Goal: Information Seeking & Learning: Learn about a topic

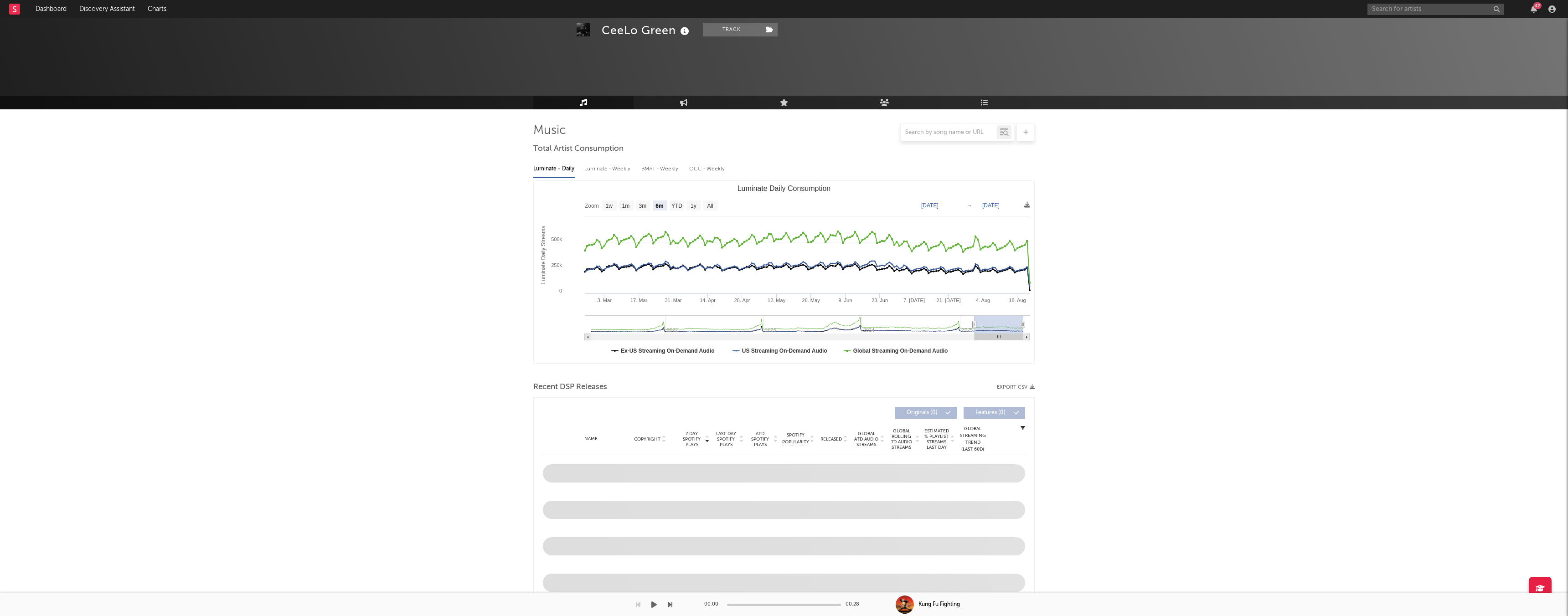
select select "6m"
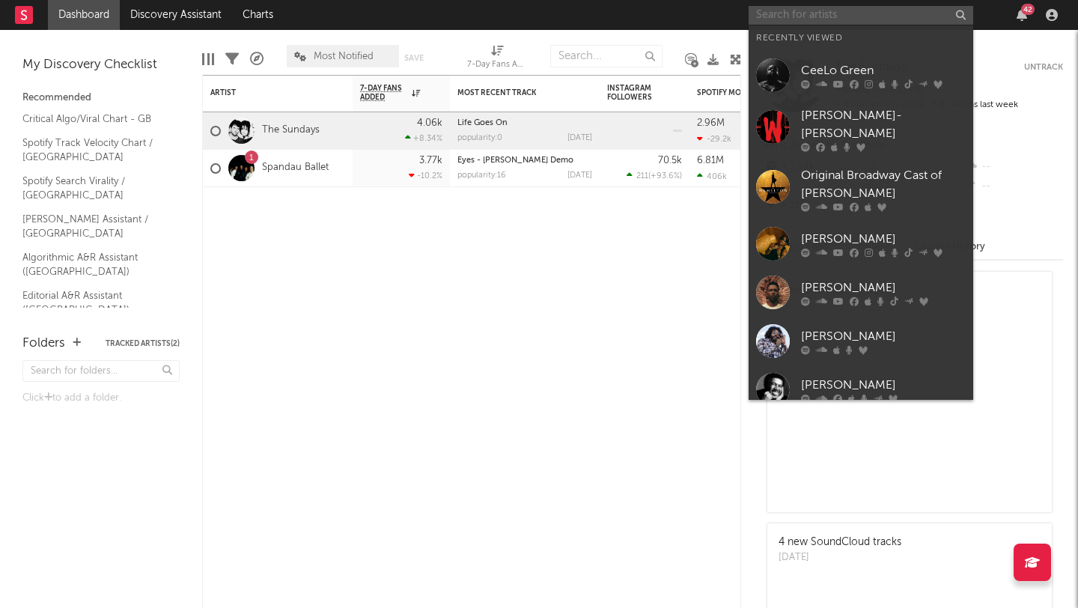
click at [776, 13] on input "text" at bounding box center [861, 15] width 225 height 19
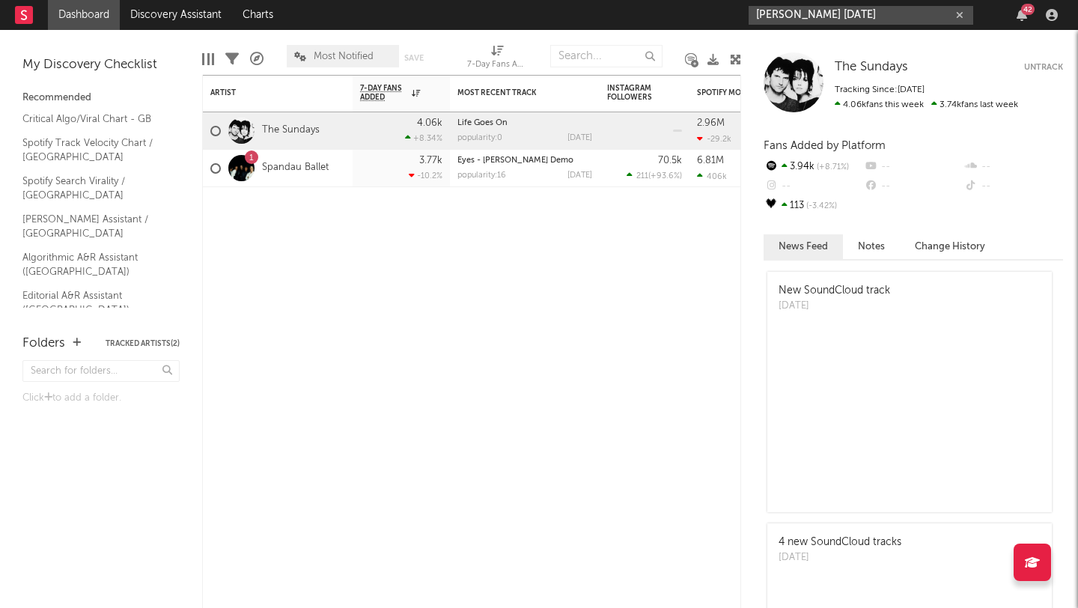
click at [855, 16] on input "[PERSON_NAME] [DATE]" at bounding box center [861, 15] width 225 height 19
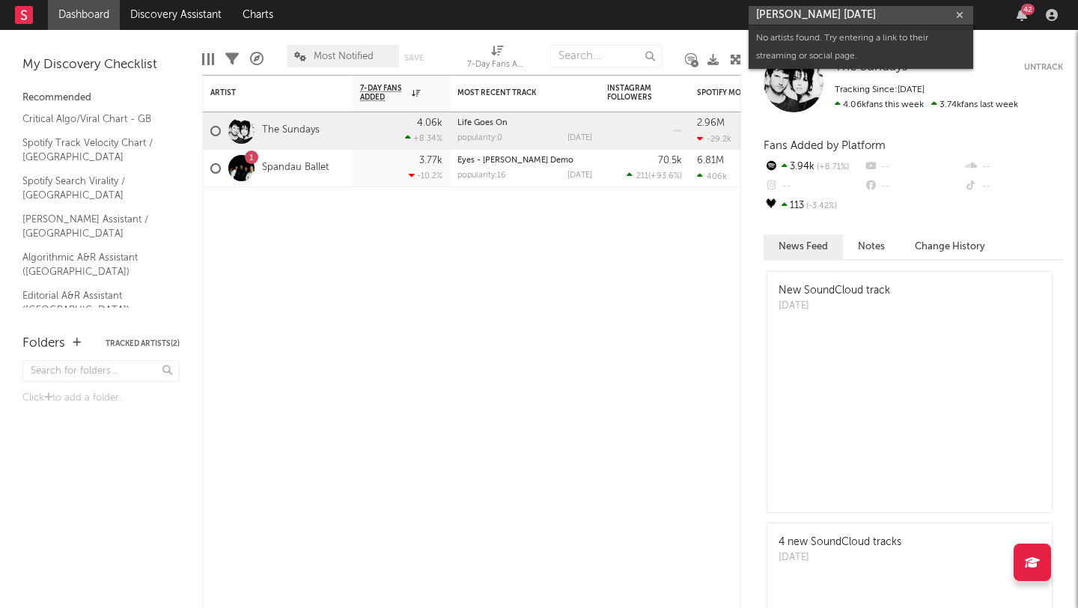
click at [815, 14] on input "[PERSON_NAME] [DATE]" at bounding box center [861, 15] width 225 height 19
click at [809, 14] on input "[PERSON_NAME] [DATE]" at bounding box center [861, 15] width 225 height 19
click at [876, 23] on input "[PERSON_NAME] [DATE]" at bounding box center [861, 15] width 225 height 19
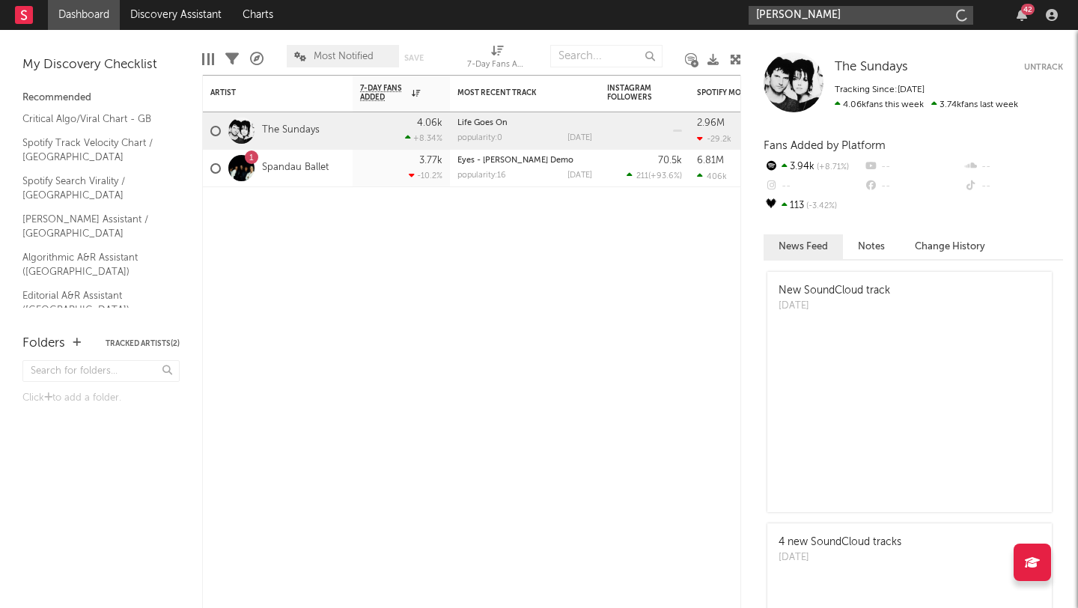
type input "[PERSON_NAME]"
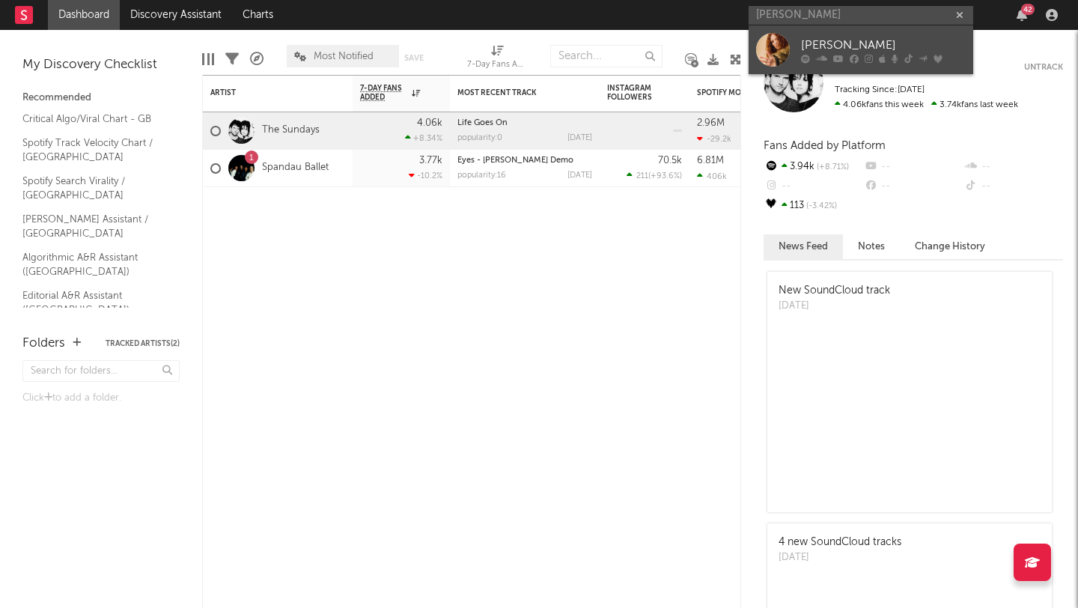
click at [845, 49] on div "[PERSON_NAME]" at bounding box center [883, 45] width 165 height 18
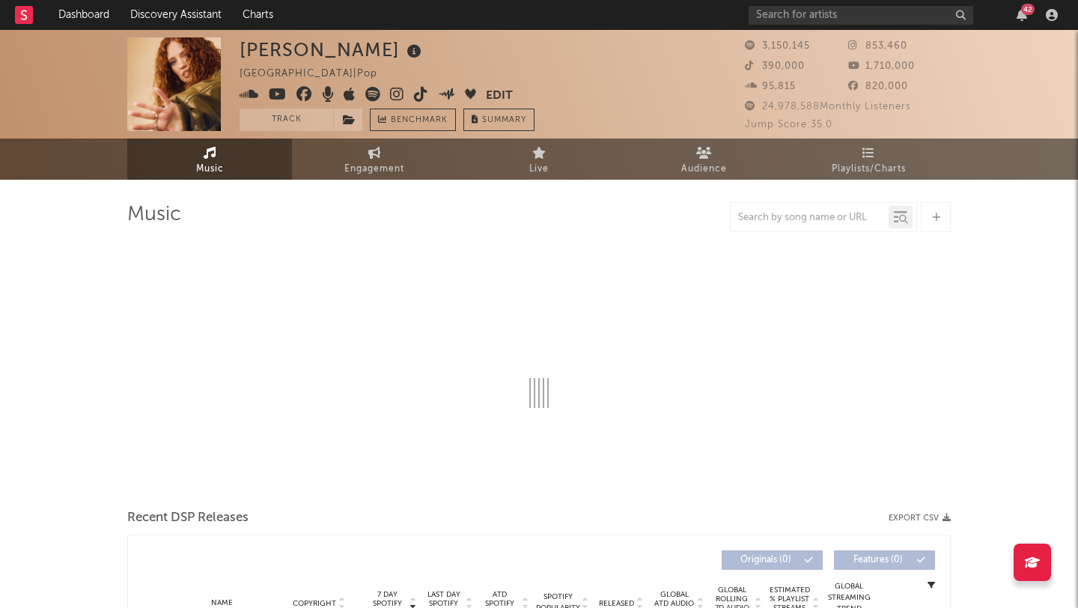
select select "6m"
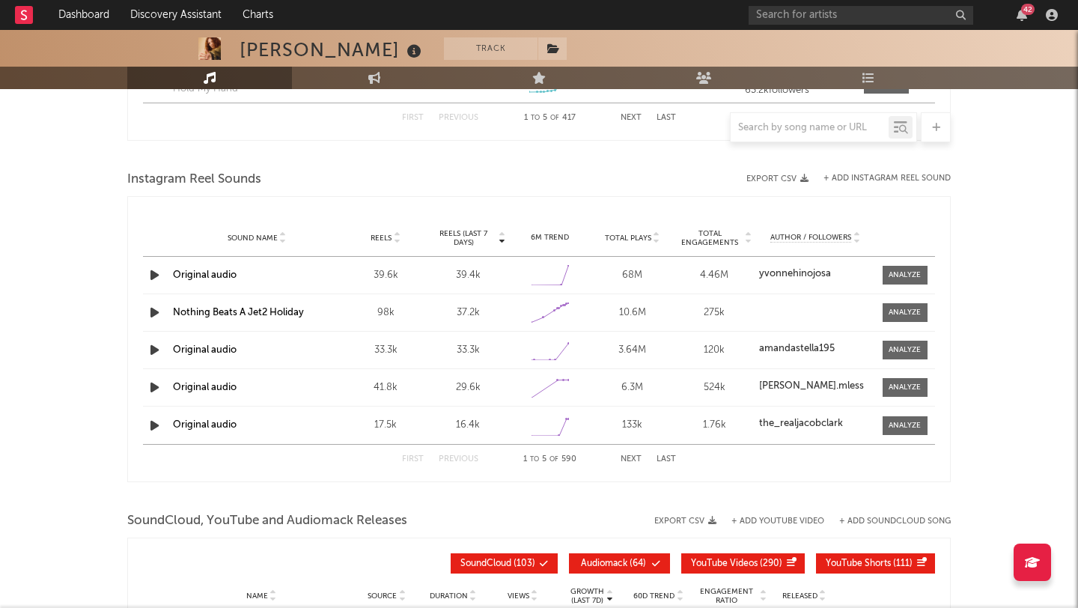
scroll to position [1274, 0]
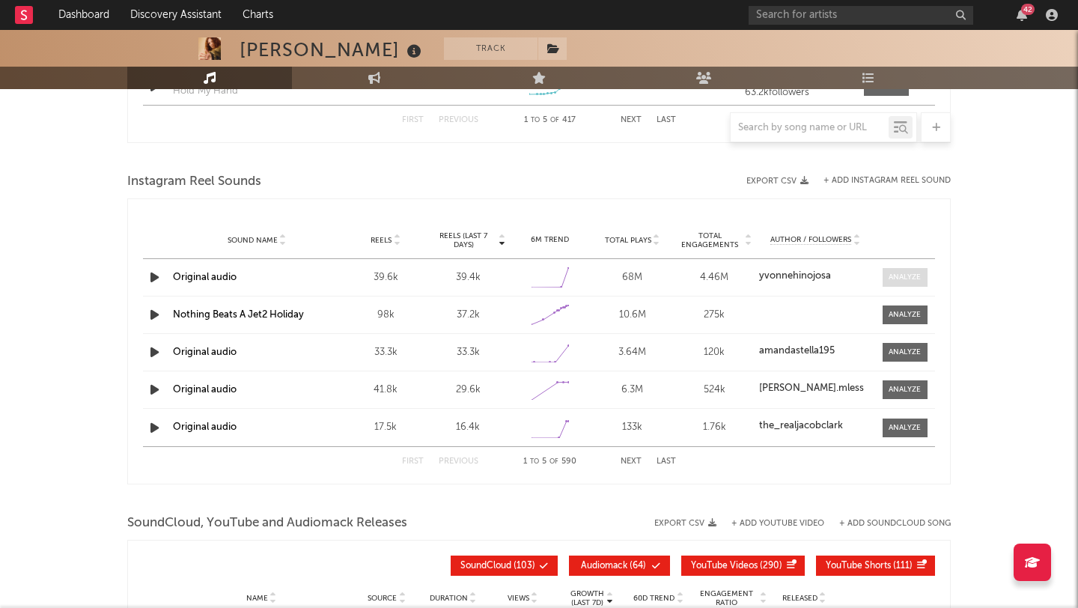
click at [902, 282] on div at bounding box center [905, 277] width 32 height 11
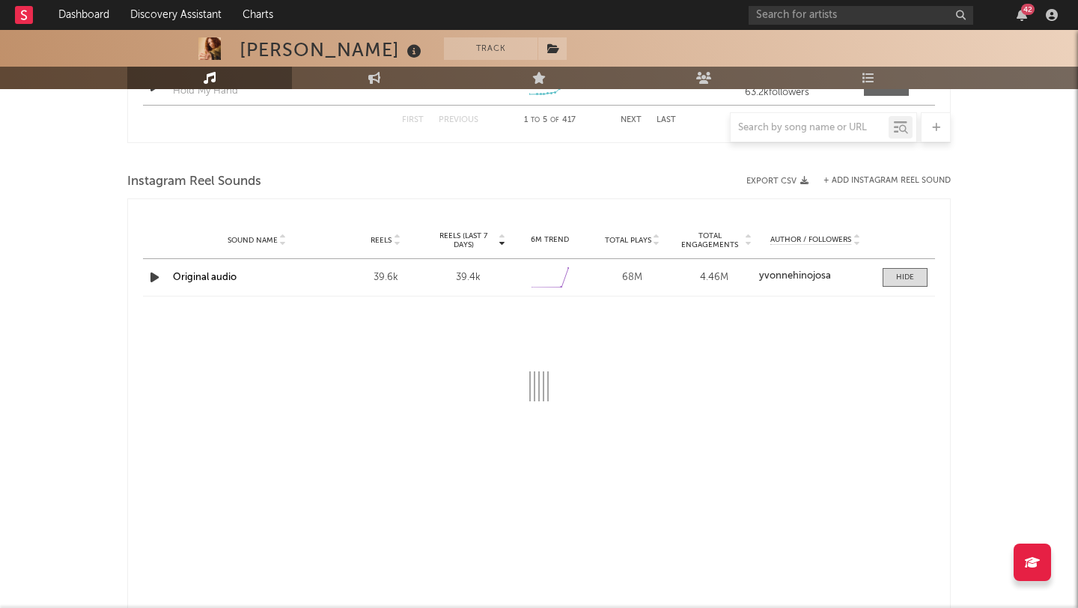
select select "1w"
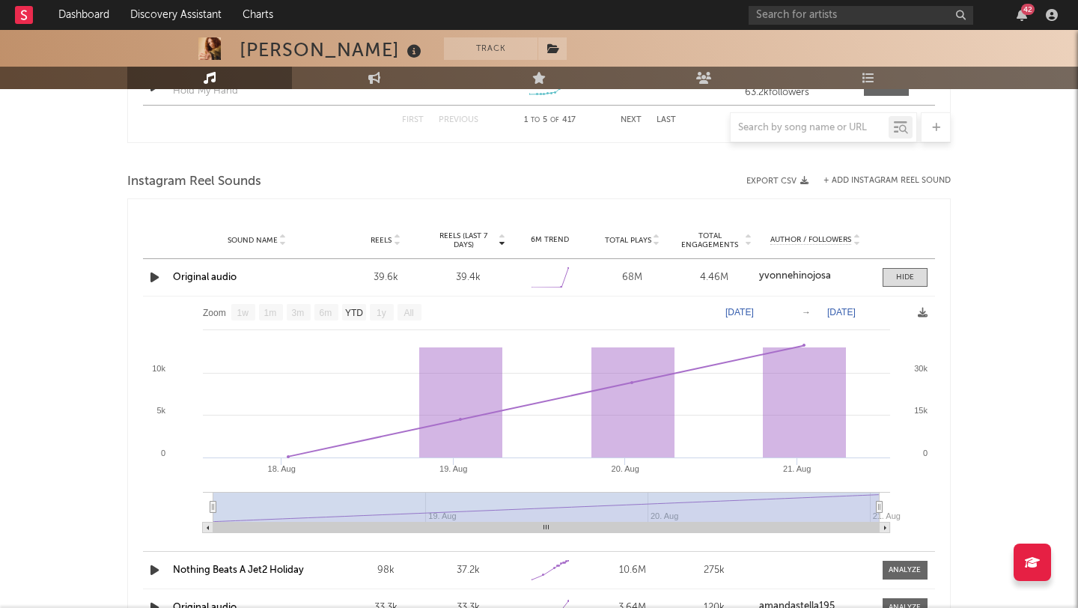
click at [162, 271] on icon "button" at bounding box center [155, 277] width 16 height 19
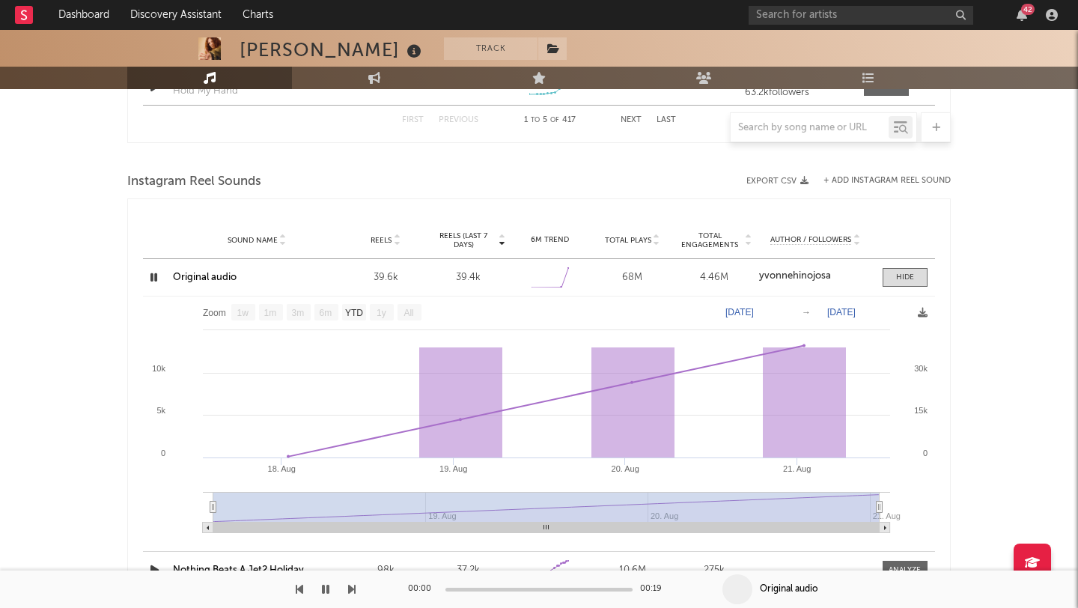
click at [160, 272] on icon "button" at bounding box center [154, 277] width 14 height 19
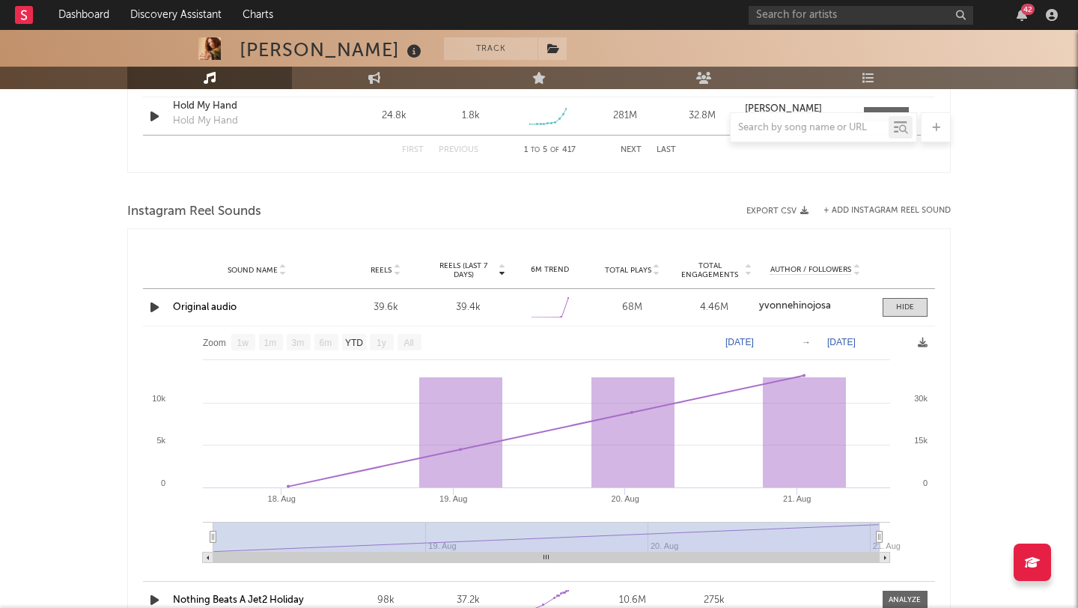
scroll to position [1304, 0]
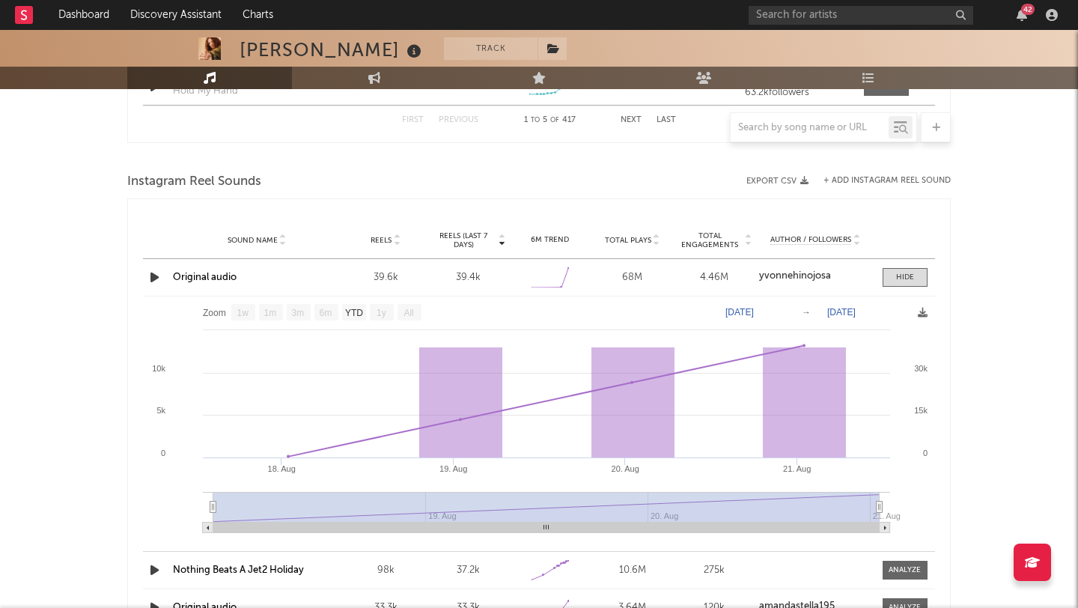
click at [157, 279] on icon "button" at bounding box center [155, 277] width 16 height 19
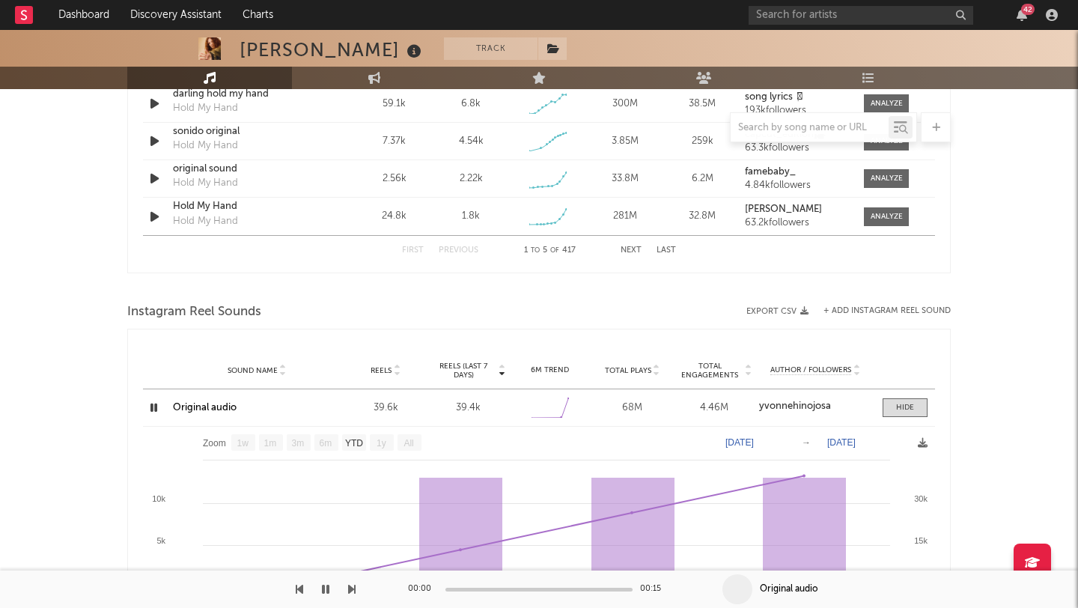
scroll to position [1013, 0]
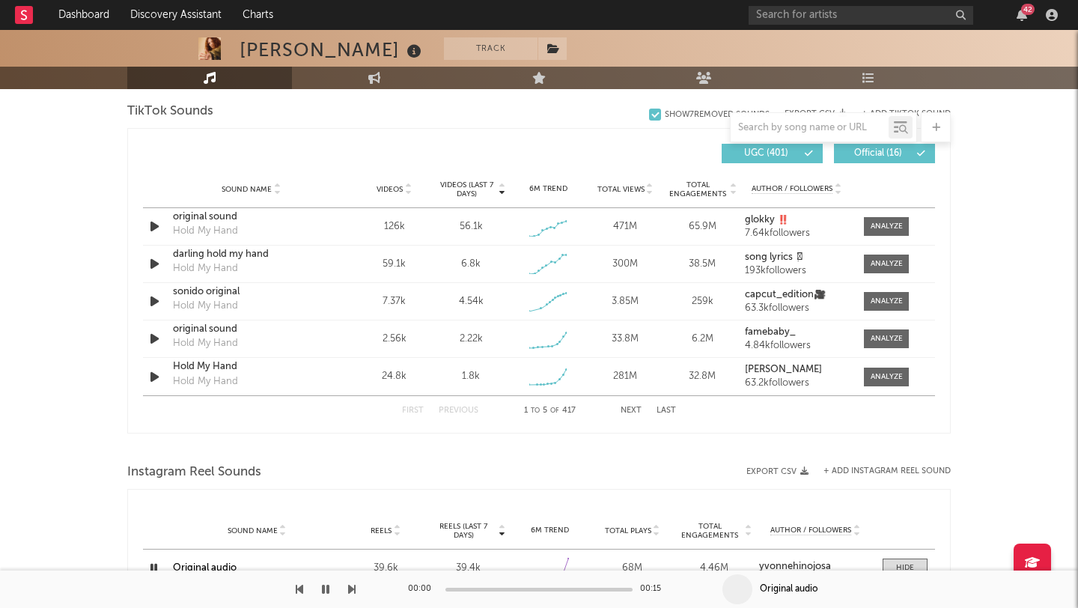
click at [623, 410] on button "Next" at bounding box center [631, 411] width 21 height 8
click at [458, 410] on button "Previous" at bounding box center [459, 411] width 40 height 8
click at [623, 405] on div "First Previous 1 to 5 of 417 Next Last" at bounding box center [539, 410] width 274 height 29
click at [623, 407] on button "Next" at bounding box center [631, 411] width 21 height 8
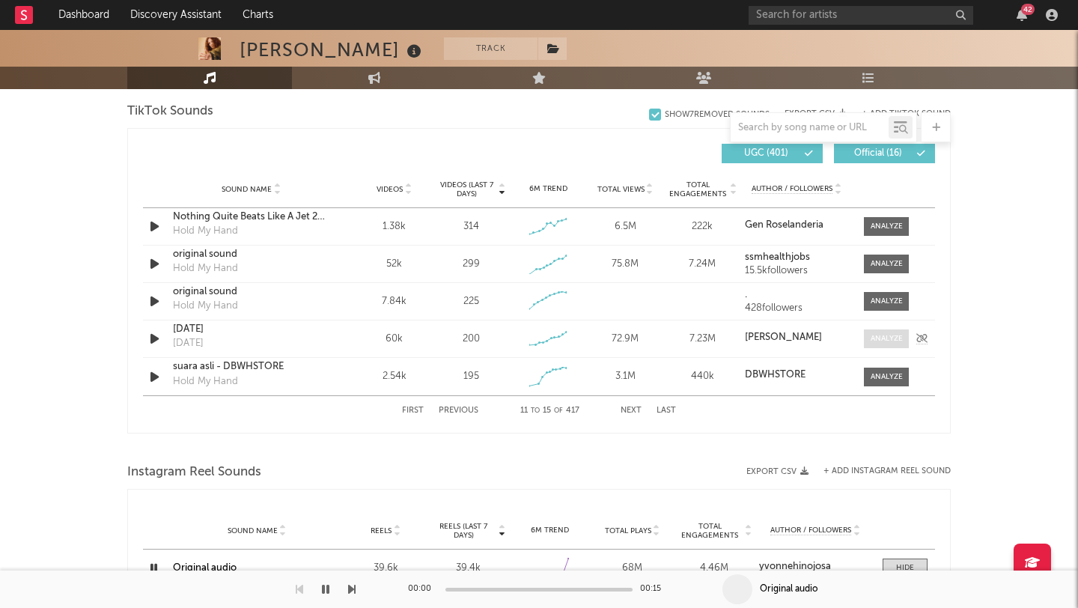
click at [878, 341] on div at bounding box center [887, 338] width 32 height 11
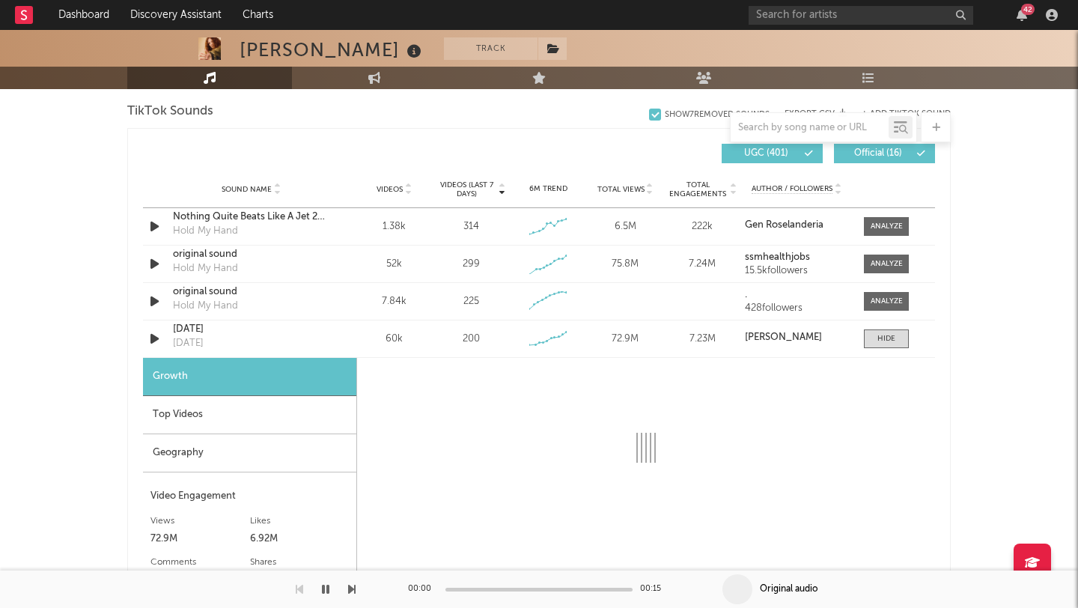
click at [237, 418] on div "Top Videos" at bounding box center [249, 415] width 213 height 38
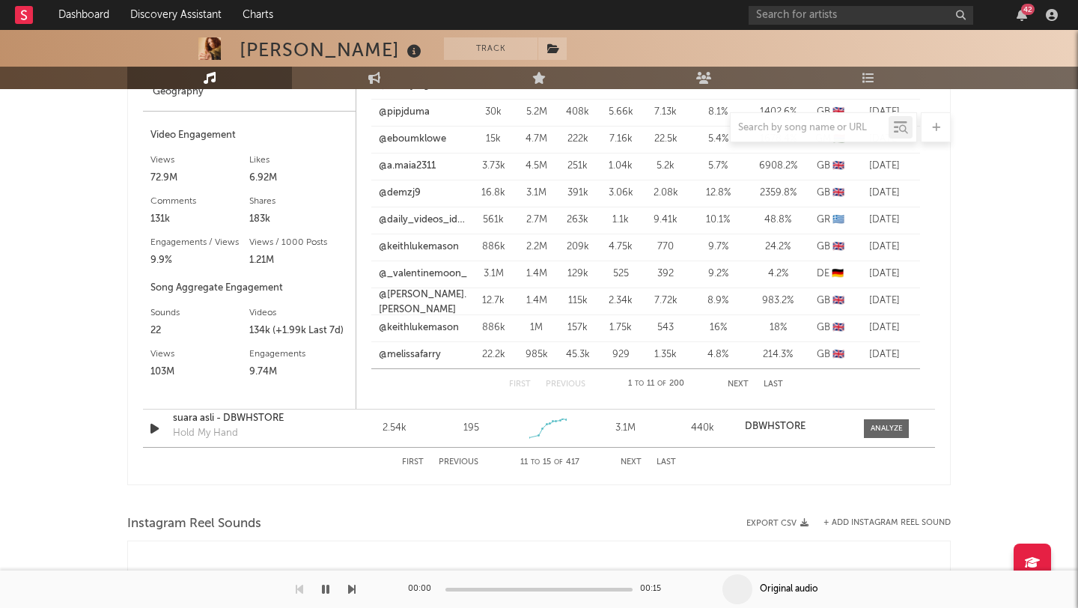
scroll to position [1221, 0]
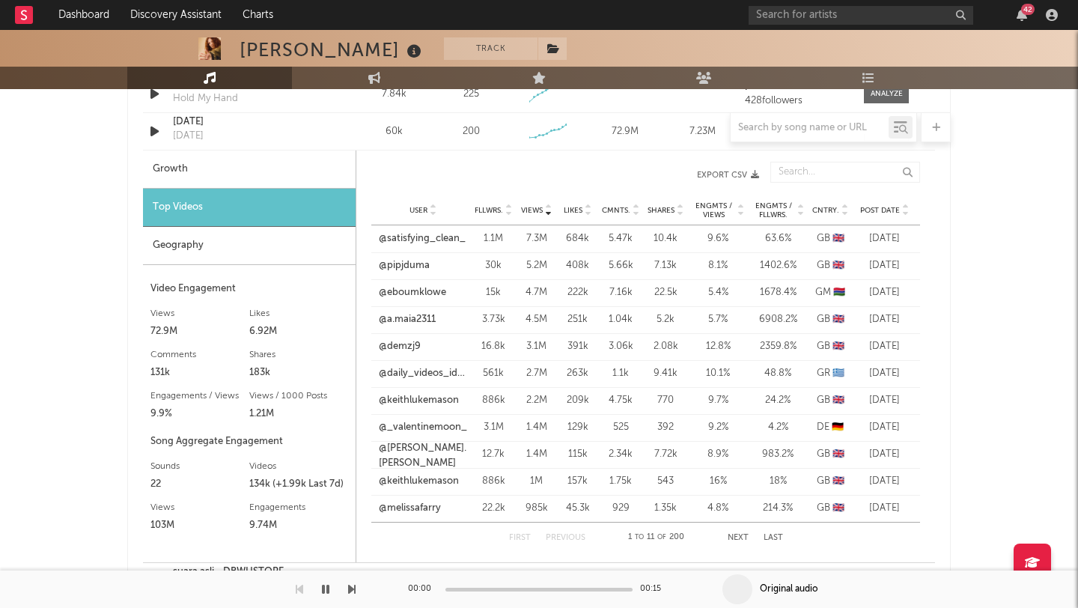
click at [875, 216] on div "User Fllwrs. Views Likes Cmnts. Shares Engmts / Views Engmts / Fllwrs. Cntry. P…" at bounding box center [645, 210] width 549 height 30
click at [893, 211] on span "Post Date" at bounding box center [880, 210] width 40 height 9
click at [907, 207] on icon at bounding box center [905, 207] width 7 height 6
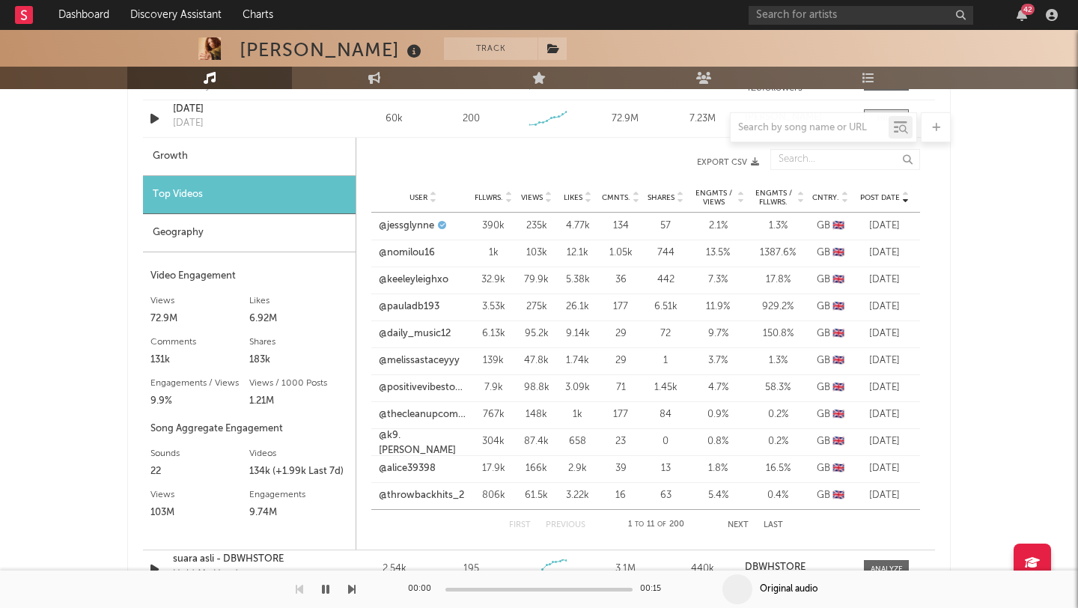
scroll to position [1361, 0]
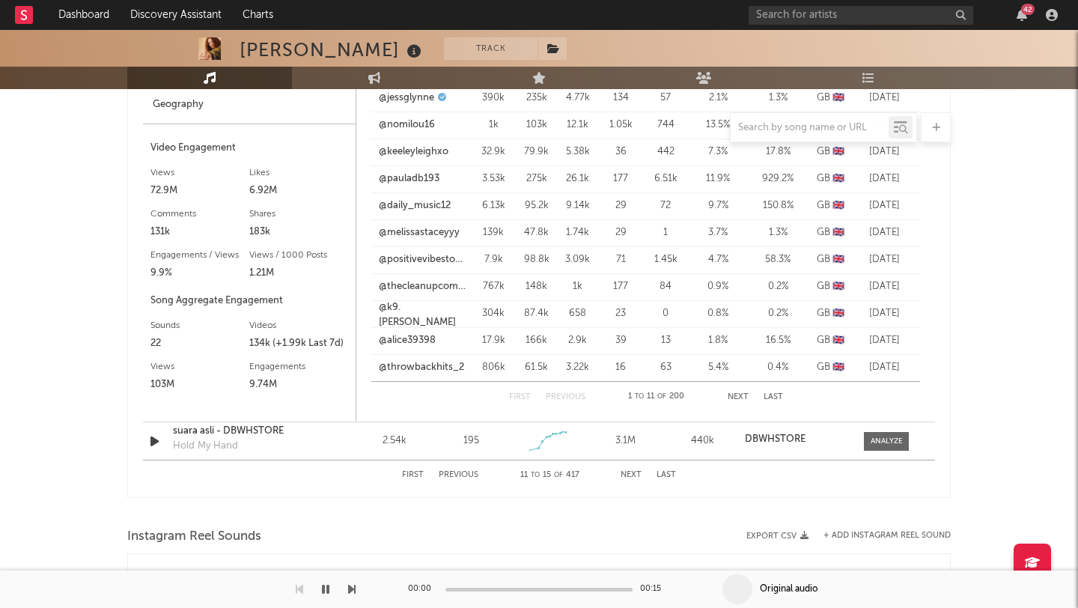
click at [627, 476] on button "Next" at bounding box center [631, 475] width 21 height 8
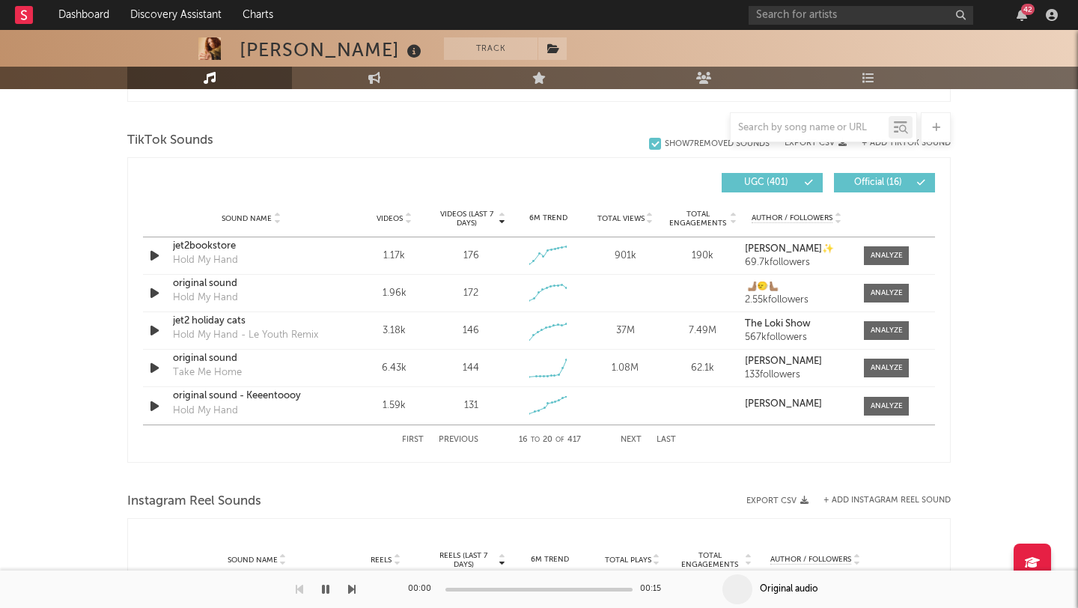
scroll to position [947, 0]
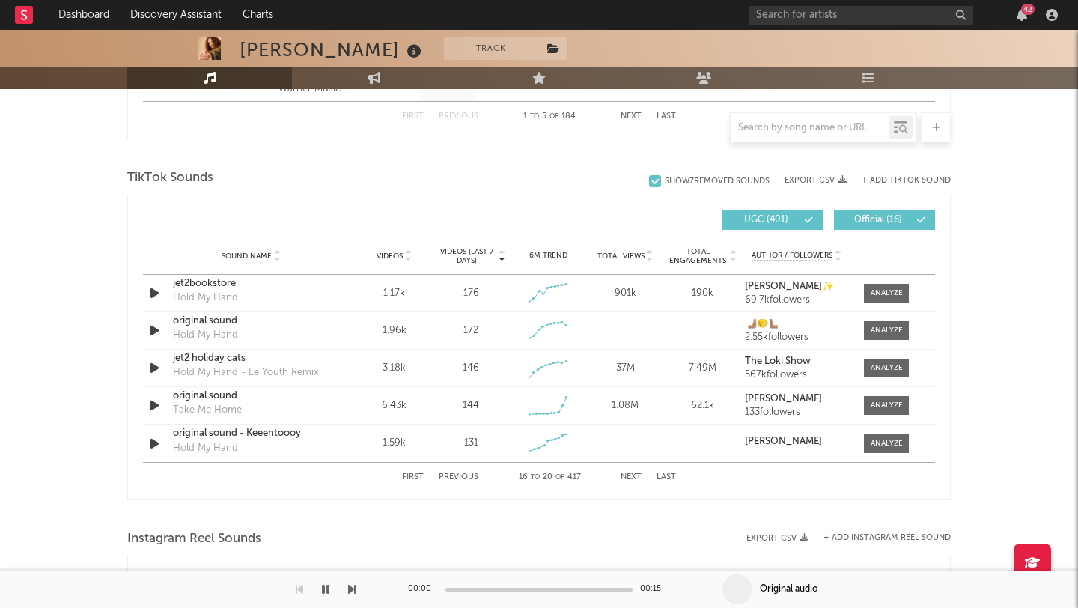
click at [460, 477] on button "Previous" at bounding box center [459, 477] width 40 height 8
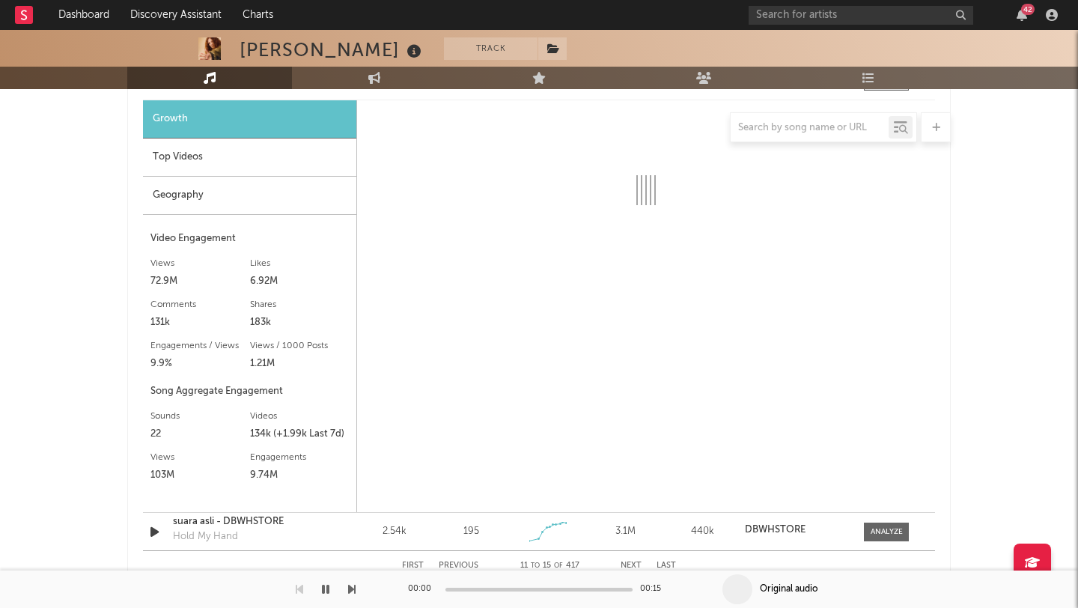
scroll to position [1344, 0]
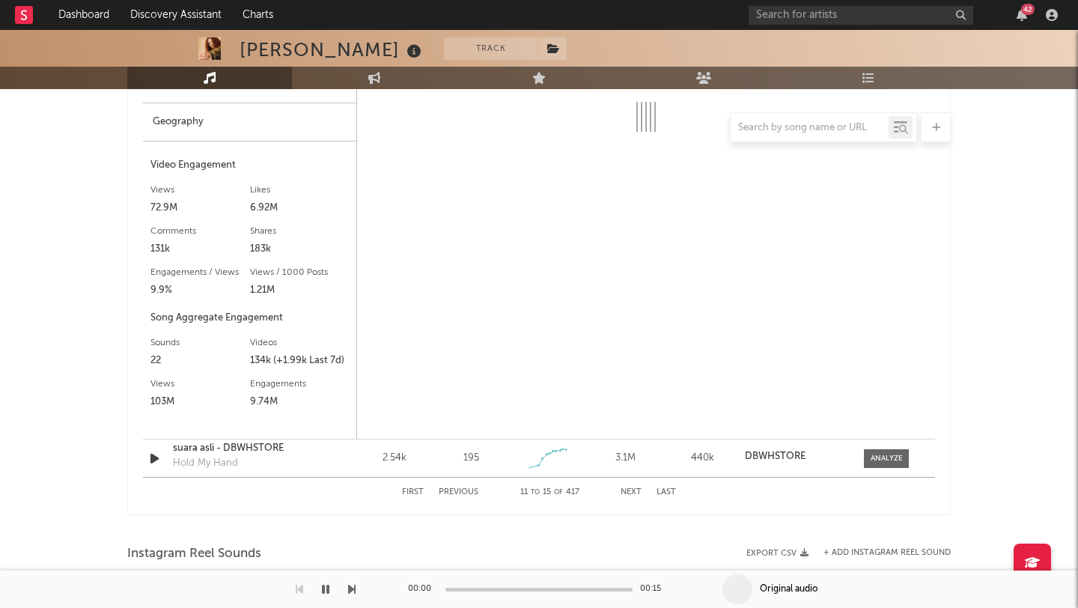
click at [455, 490] on button "Previous" at bounding box center [459, 492] width 40 height 8
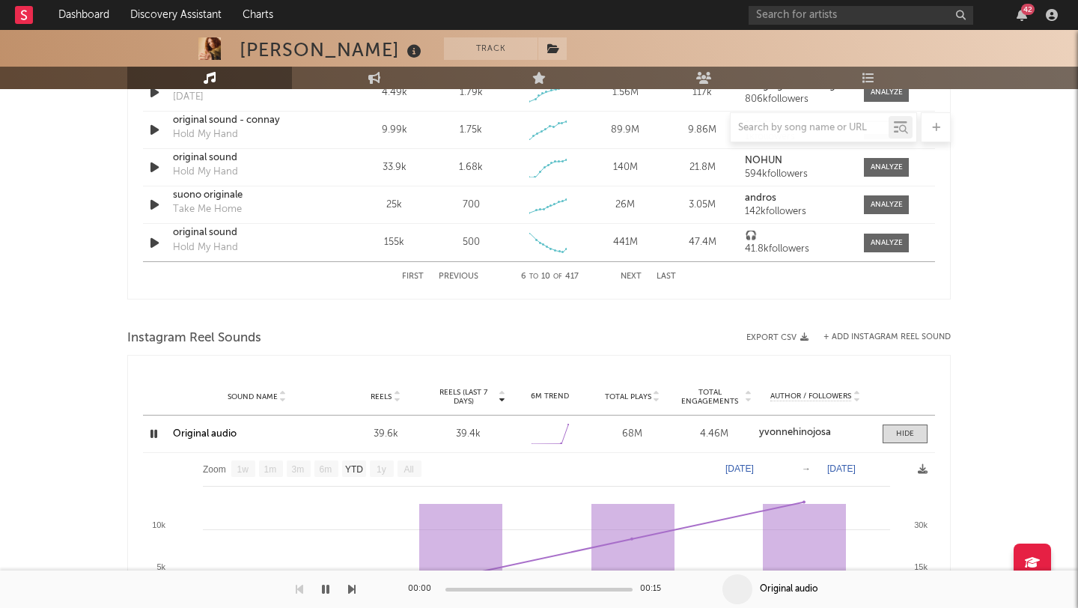
scroll to position [1010, 0]
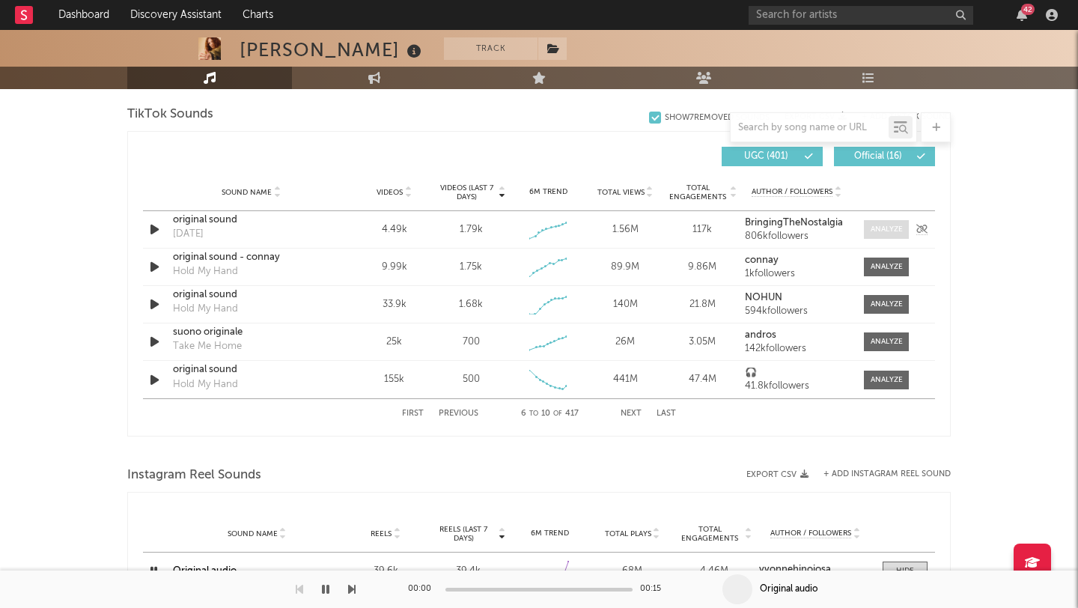
click at [891, 224] on div at bounding box center [887, 229] width 32 height 11
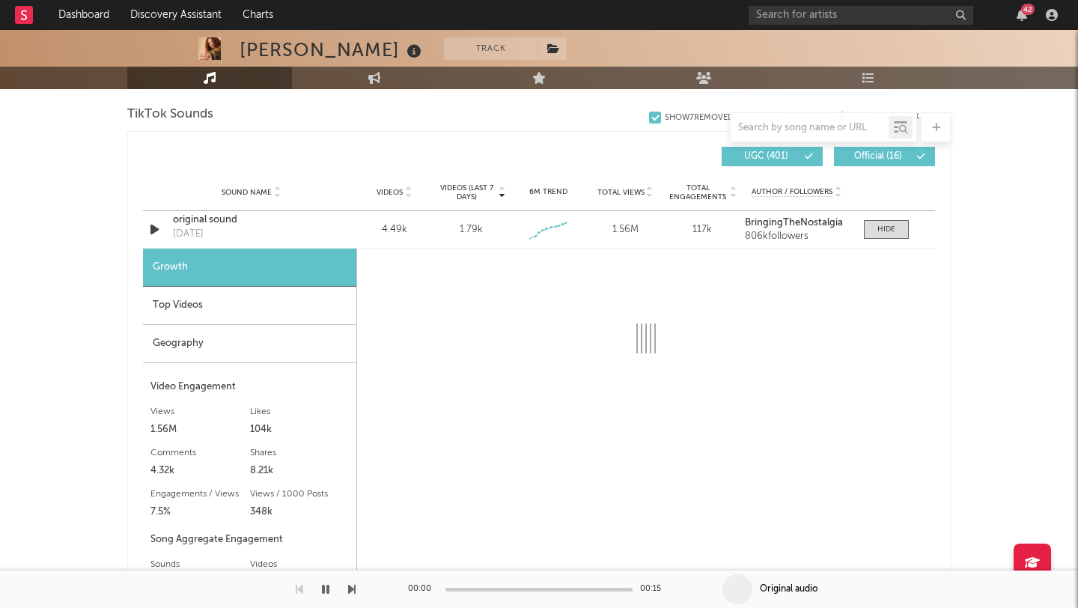
select select "1w"
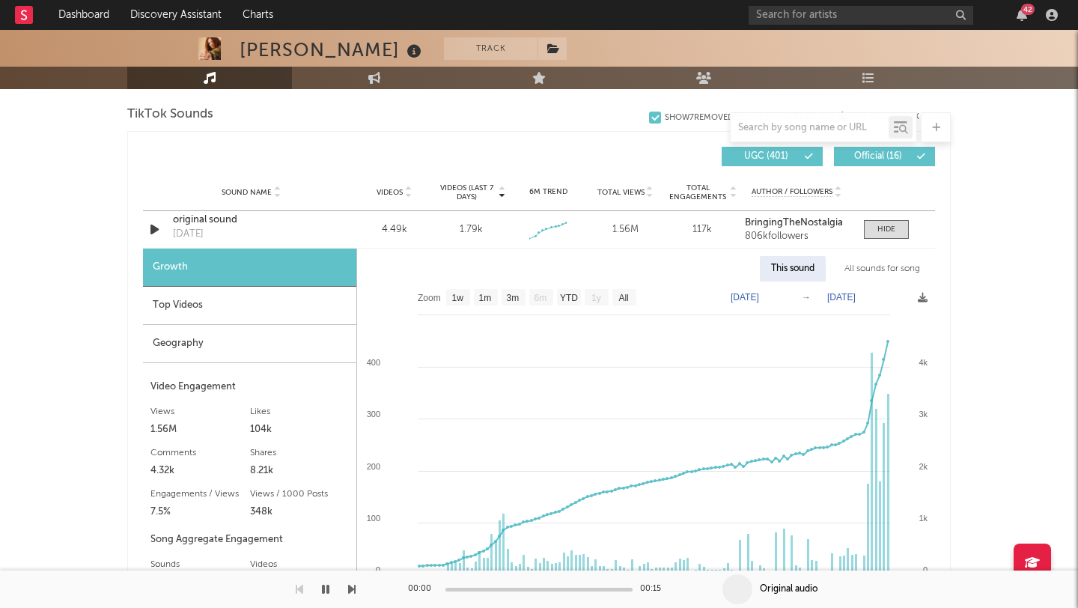
click at [273, 300] on div "Top Videos" at bounding box center [249, 306] width 213 height 38
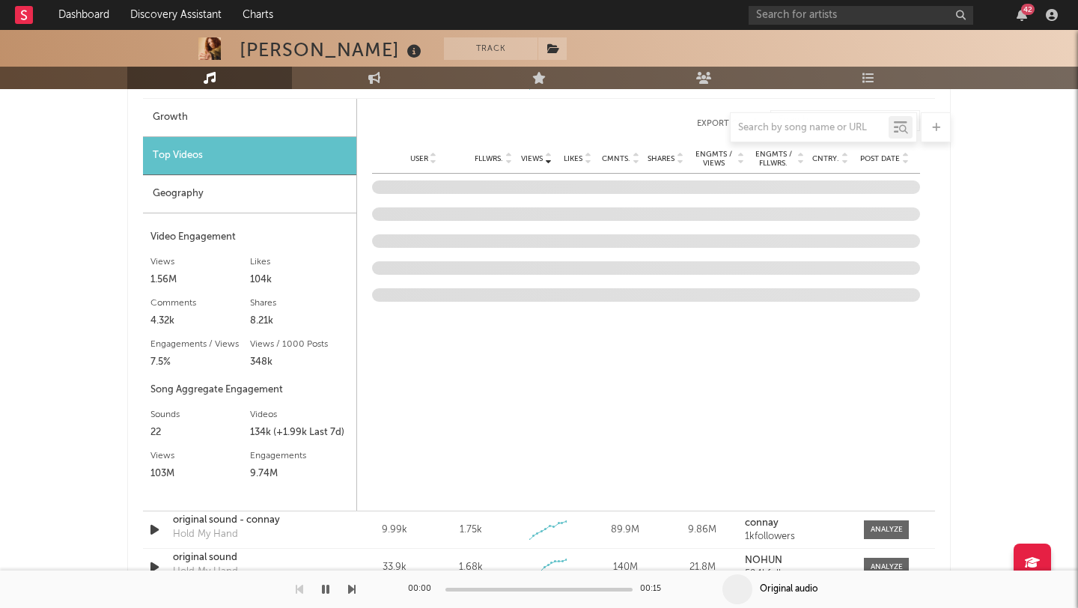
scroll to position [1158, 0]
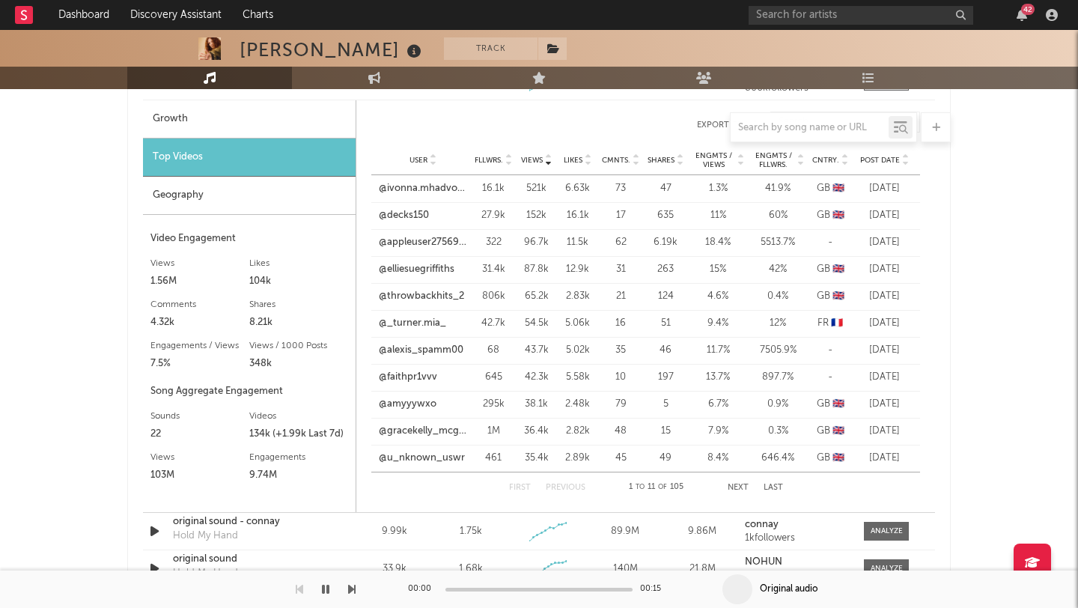
click at [896, 161] on span "Post Date" at bounding box center [880, 160] width 40 height 9
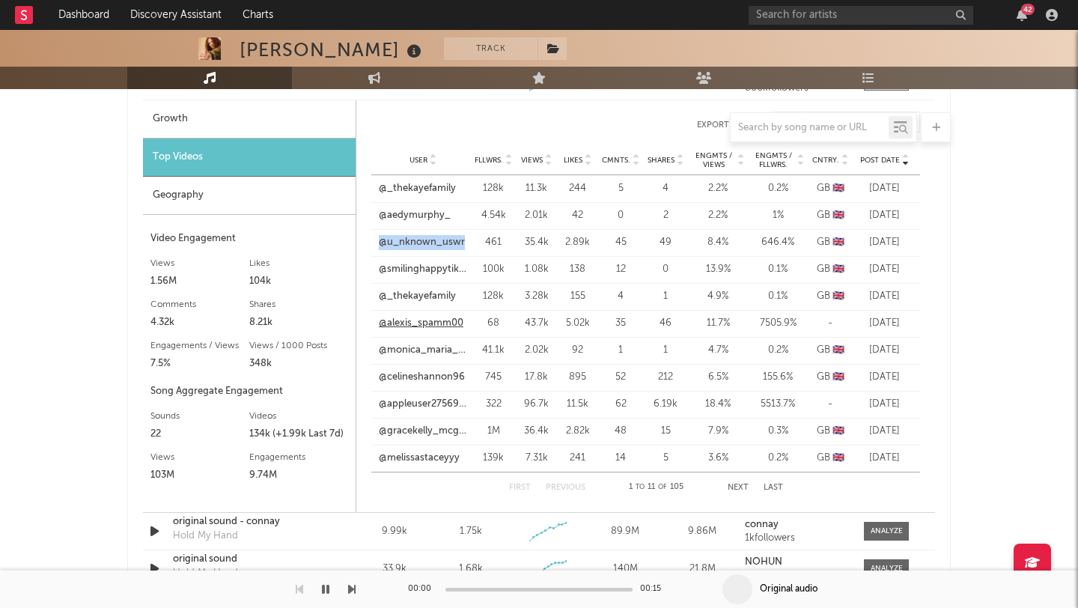
click at [419, 328] on link "@alexis_spamm00" at bounding box center [421, 323] width 85 height 15
click at [413, 407] on link "@appleuser2756980" at bounding box center [423, 404] width 88 height 15
click at [734, 489] on button "Next" at bounding box center [738, 488] width 21 height 8
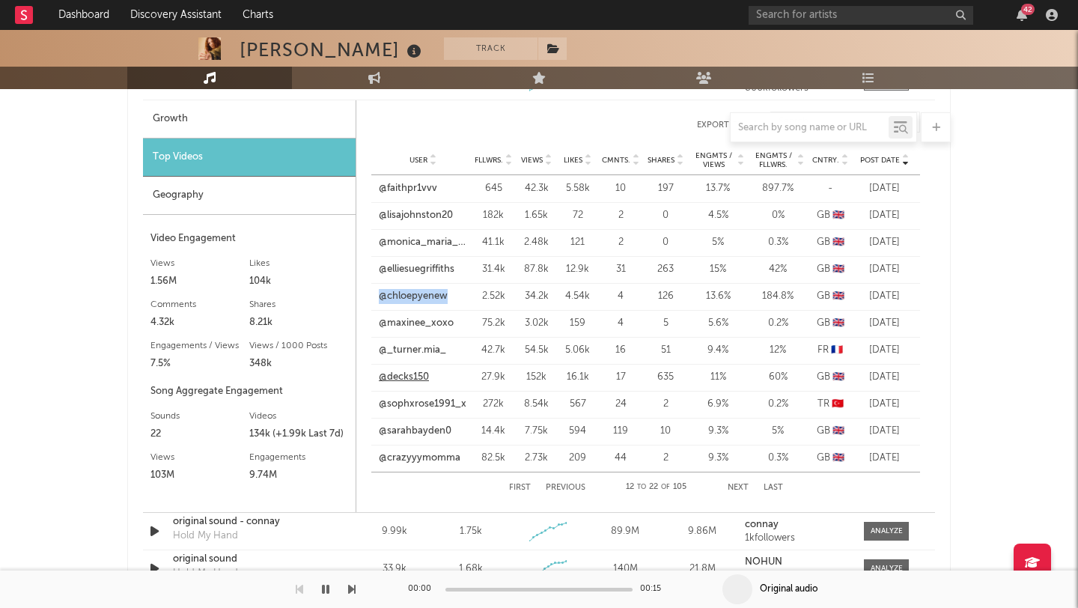
click at [413, 382] on link "@decks150" at bounding box center [404, 377] width 50 height 15
click at [731, 493] on div "First Previous 12 to 22 of 105 Next Last" at bounding box center [646, 488] width 274 height 30
click at [732, 487] on button "Next" at bounding box center [738, 488] width 21 height 8
click at [737, 487] on button "Next" at bounding box center [738, 488] width 21 height 8
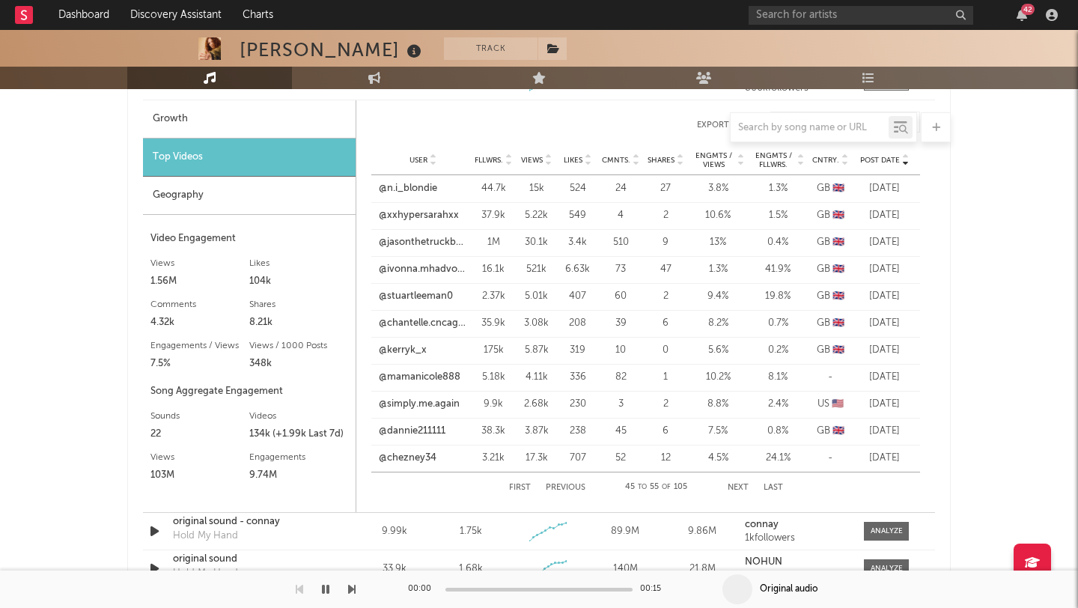
click at [737, 487] on button "Next" at bounding box center [738, 488] width 21 height 8
click at [556, 487] on button "Previous" at bounding box center [566, 488] width 40 height 8
click at [403, 325] on link "@nicnak88" at bounding box center [404, 323] width 50 height 15
click at [570, 480] on div "First Previous 34 to 44 of 105 Next Last" at bounding box center [646, 488] width 274 height 30
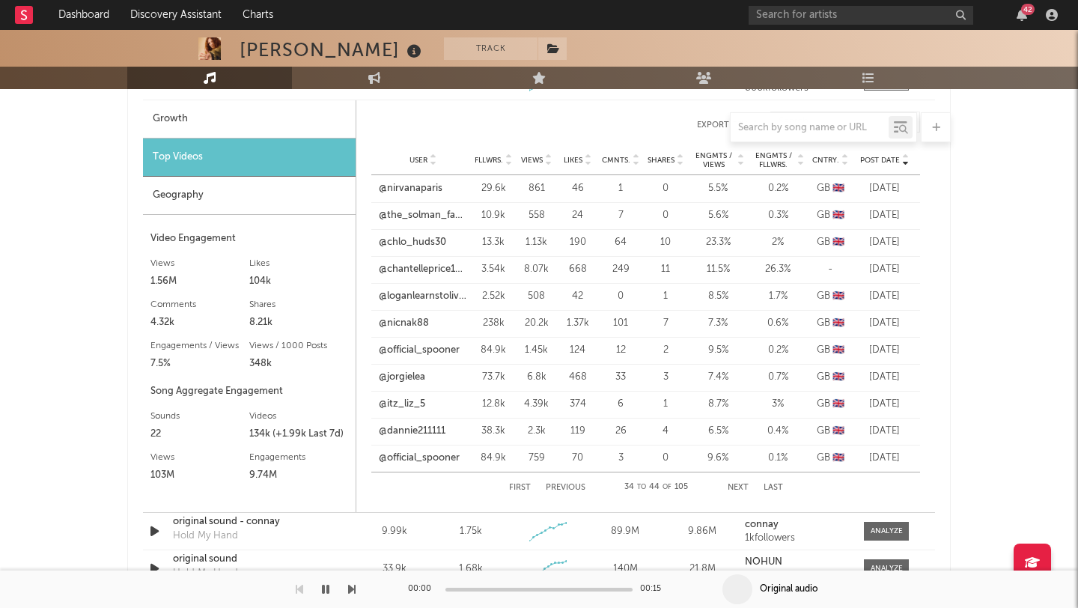
click at [568, 485] on button "Previous" at bounding box center [566, 488] width 40 height 8
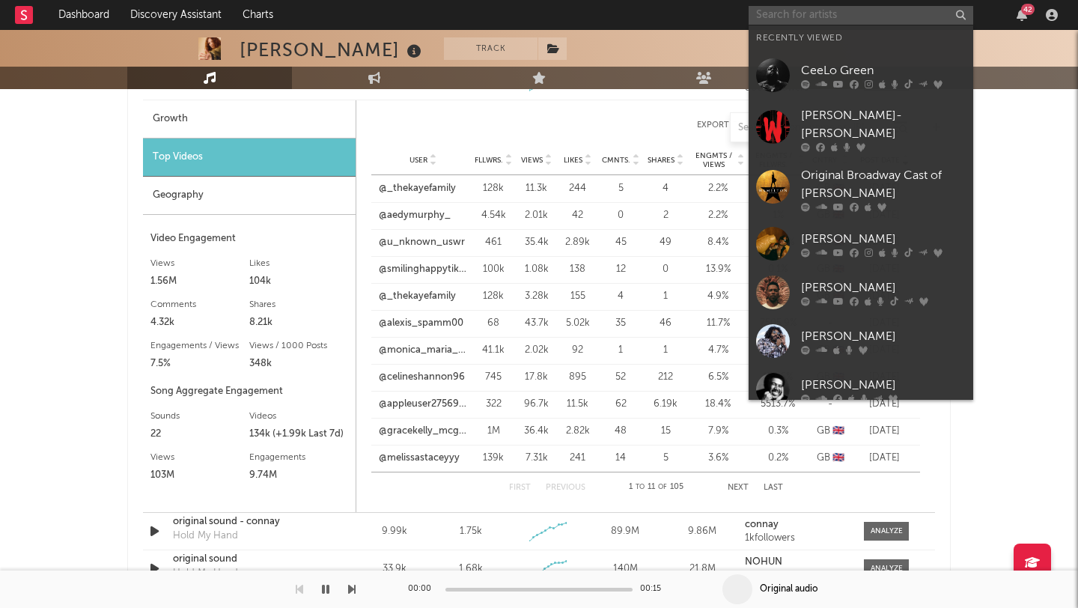
click at [800, 15] on input "text" at bounding box center [861, 15] width 225 height 19
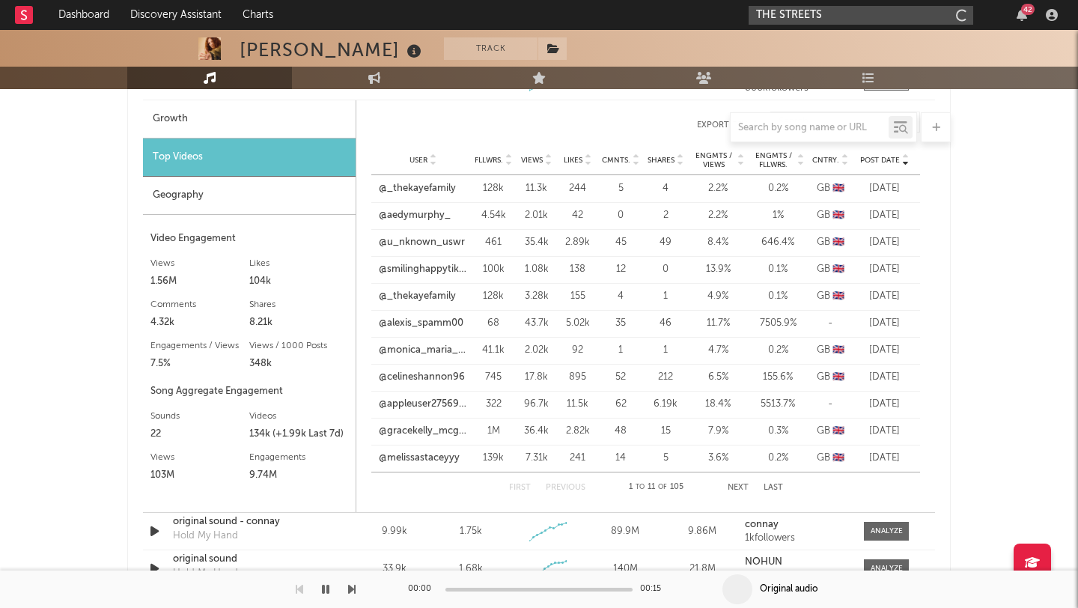
type input "THE STREETS"
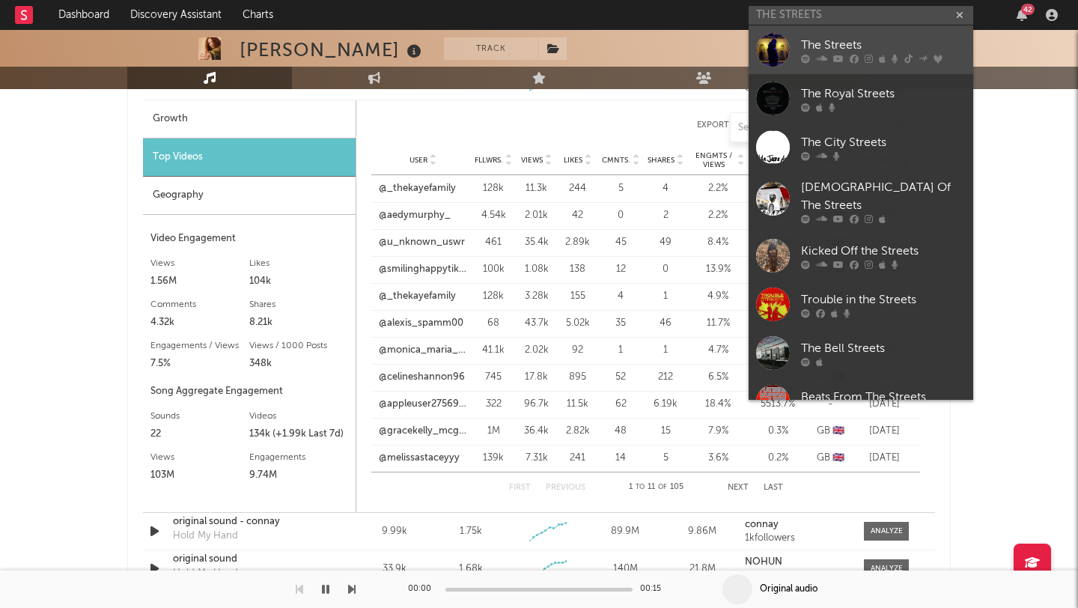
click at [848, 64] on link "The Streets" at bounding box center [861, 49] width 225 height 49
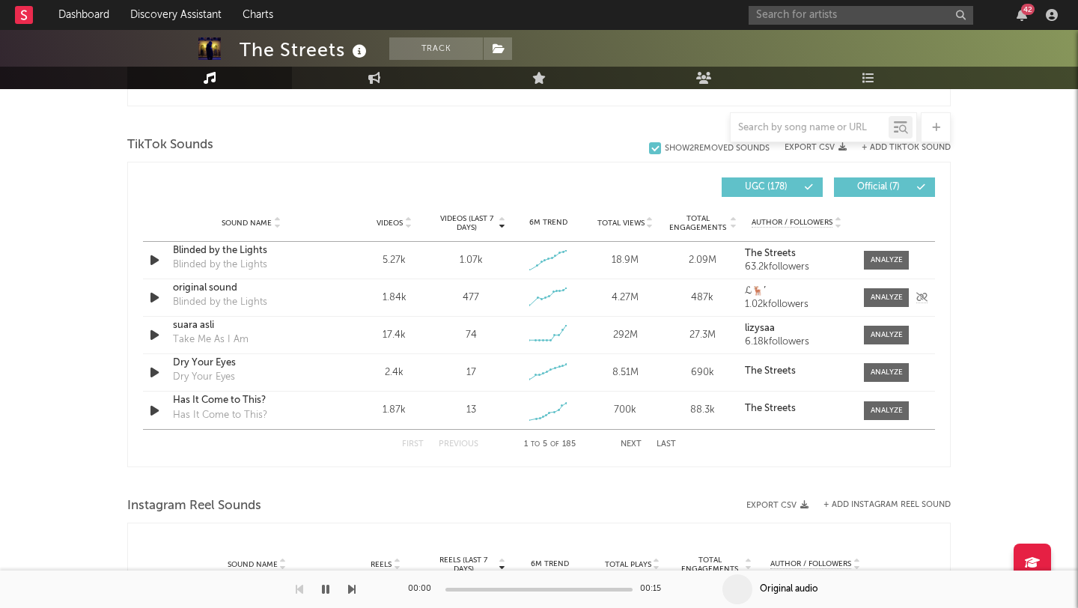
scroll to position [950, 0]
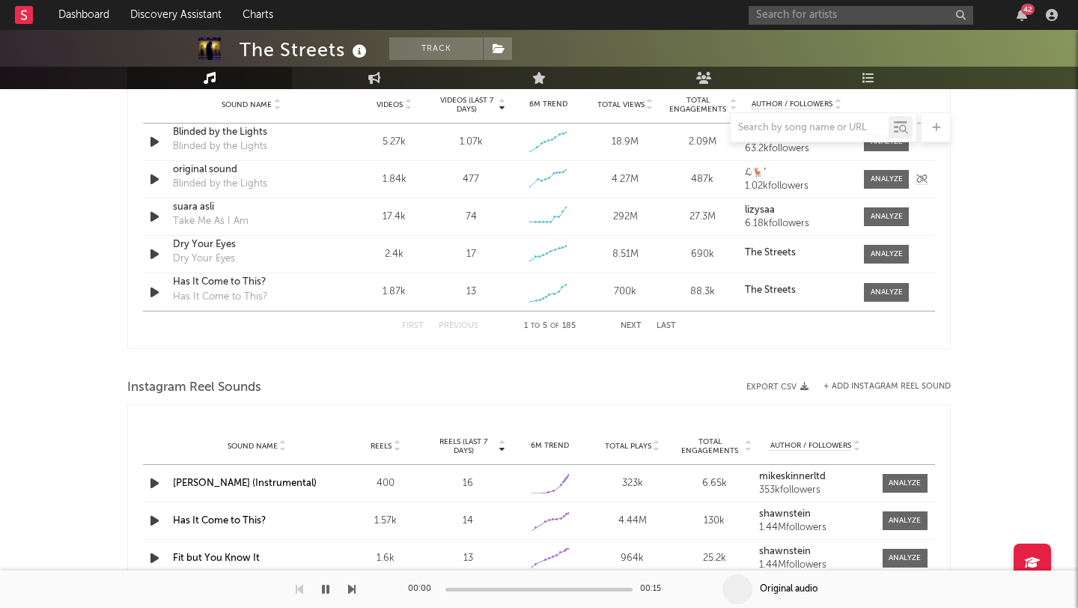
select select "6m"
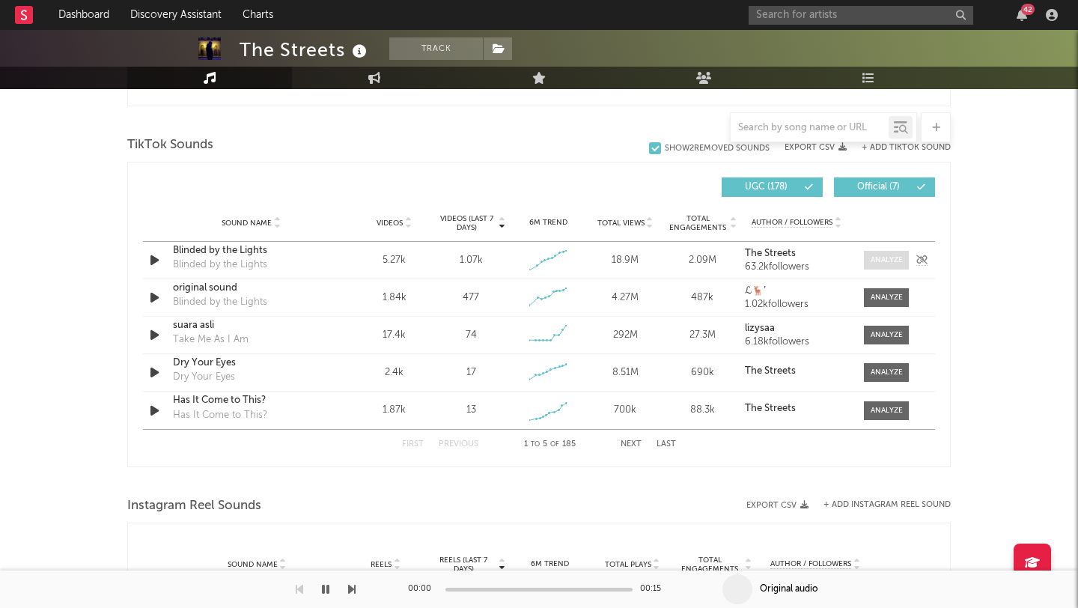
click at [892, 261] on div at bounding box center [887, 260] width 32 height 11
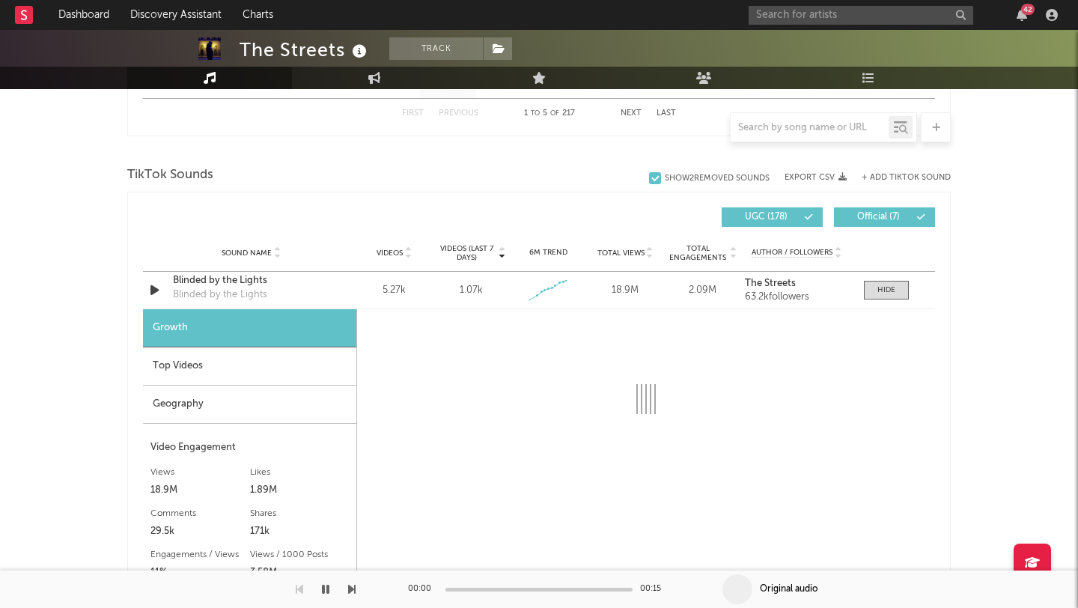
click at [163, 364] on div "Top Videos" at bounding box center [249, 366] width 213 height 38
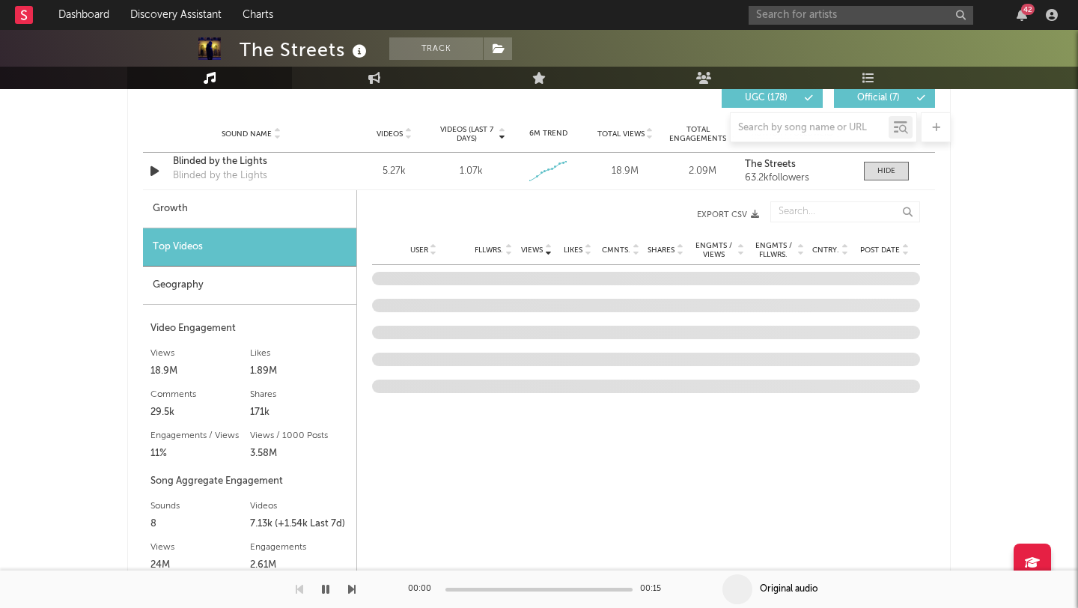
scroll to position [1067, 0]
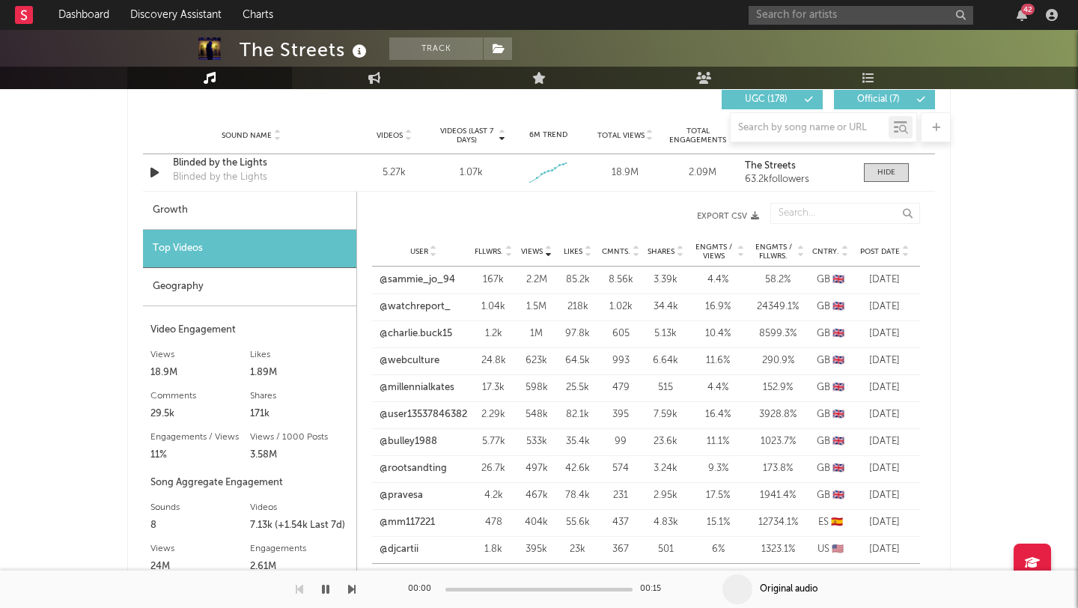
click at [883, 255] on span "Post Date" at bounding box center [880, 251] width 40 height 9
click at [425, 308] on link "@siennajennam" at bounding box center [414, 307] width 71 height 15
click at [788, 16] on input "text" at bounding box center [861, 15] width 225 height 19
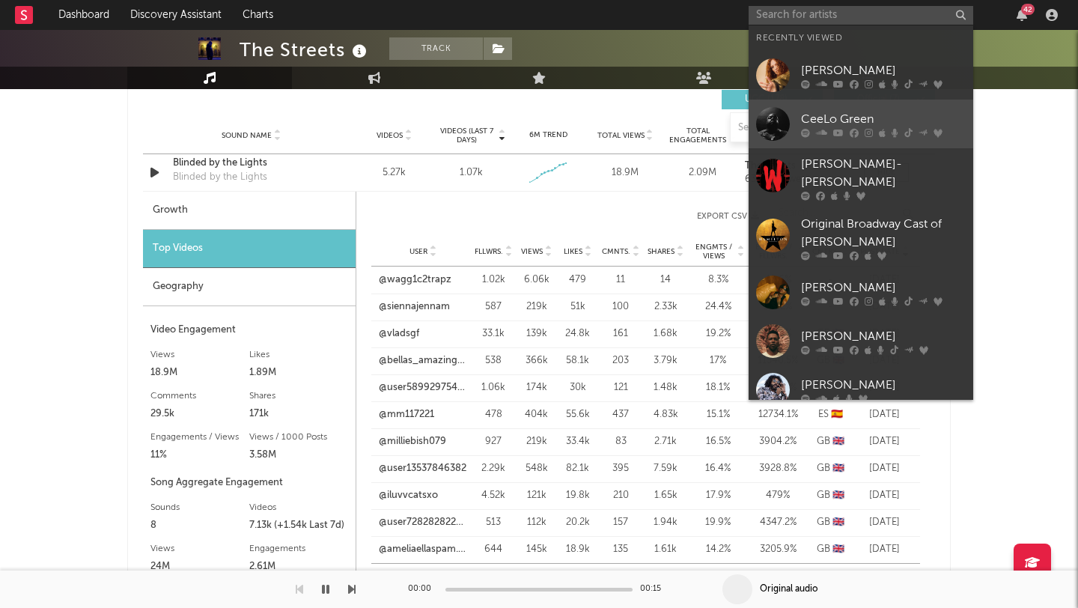
click at [880, 123] on div "CeeLo Green" at bounding box center [883, 119] width 165 height 18
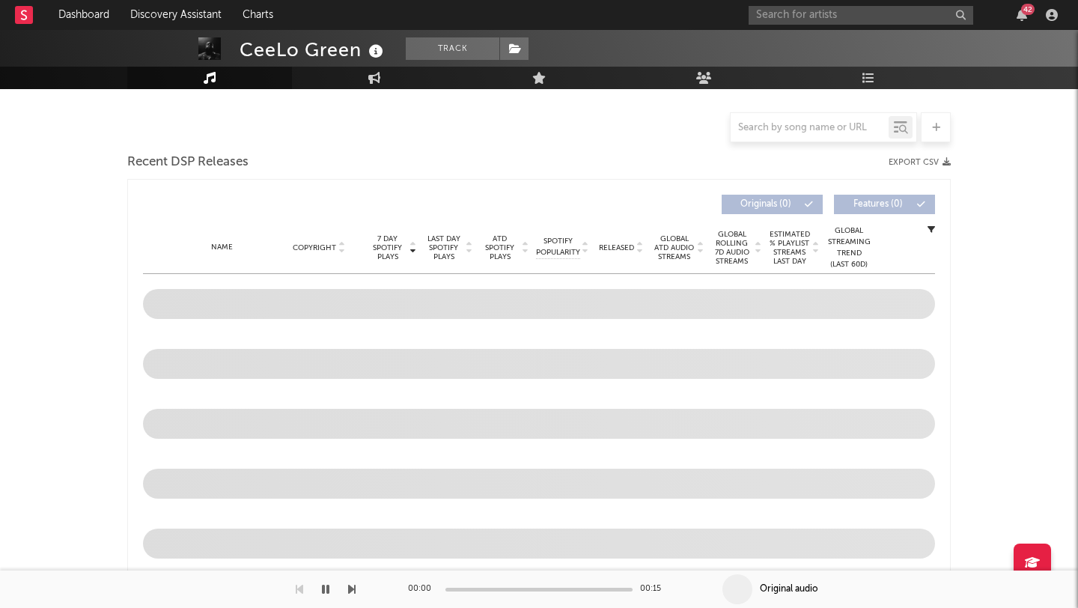
select select "6m"
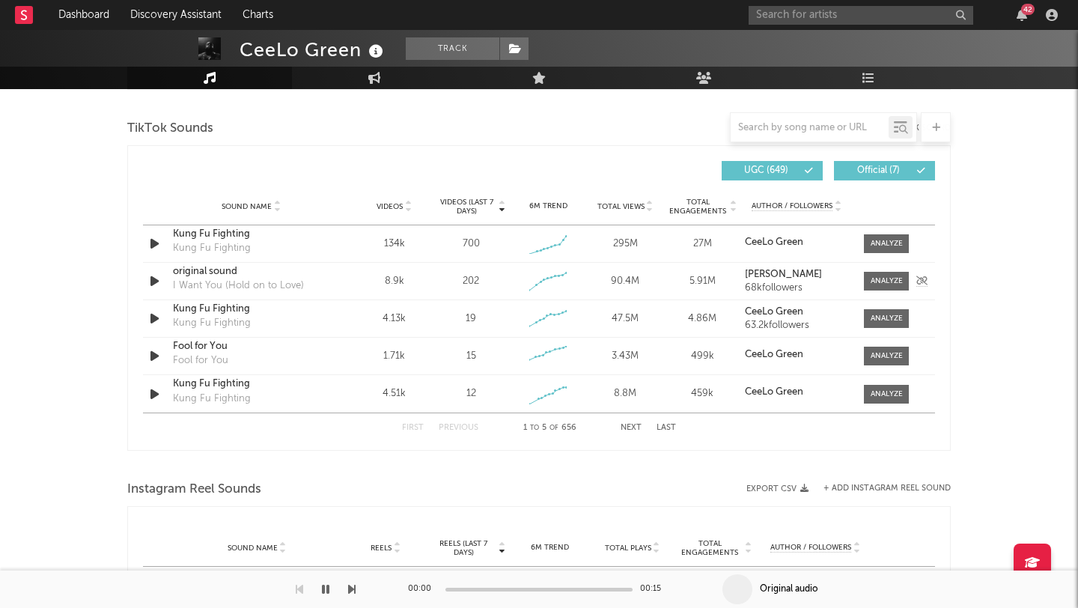
scroll to position [985, 0]
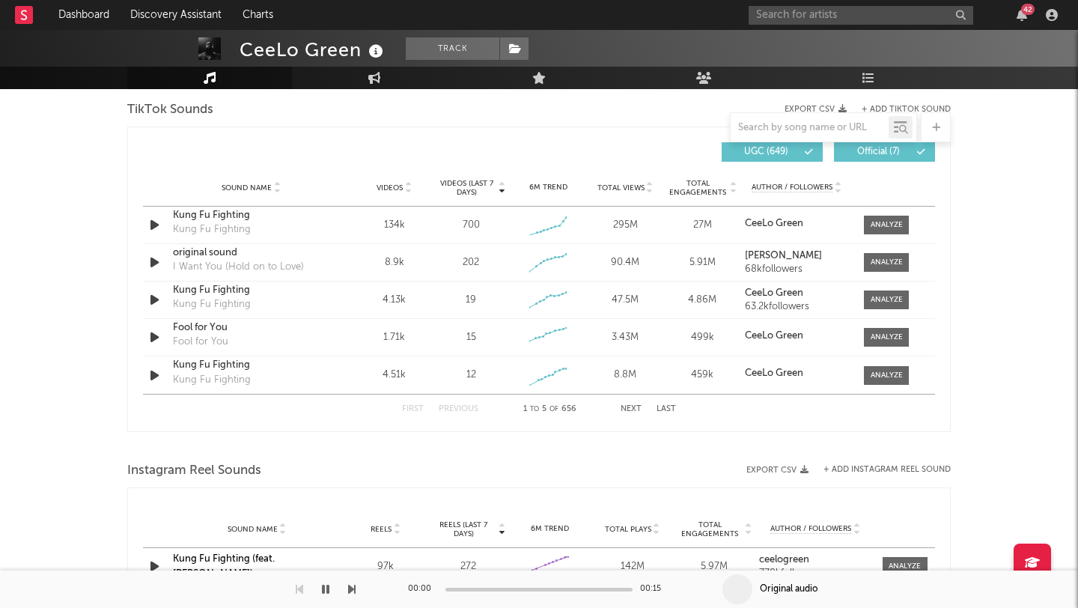
click at [625, 408] on button "Next" at bounding box center [631, 409] width 21 height 8
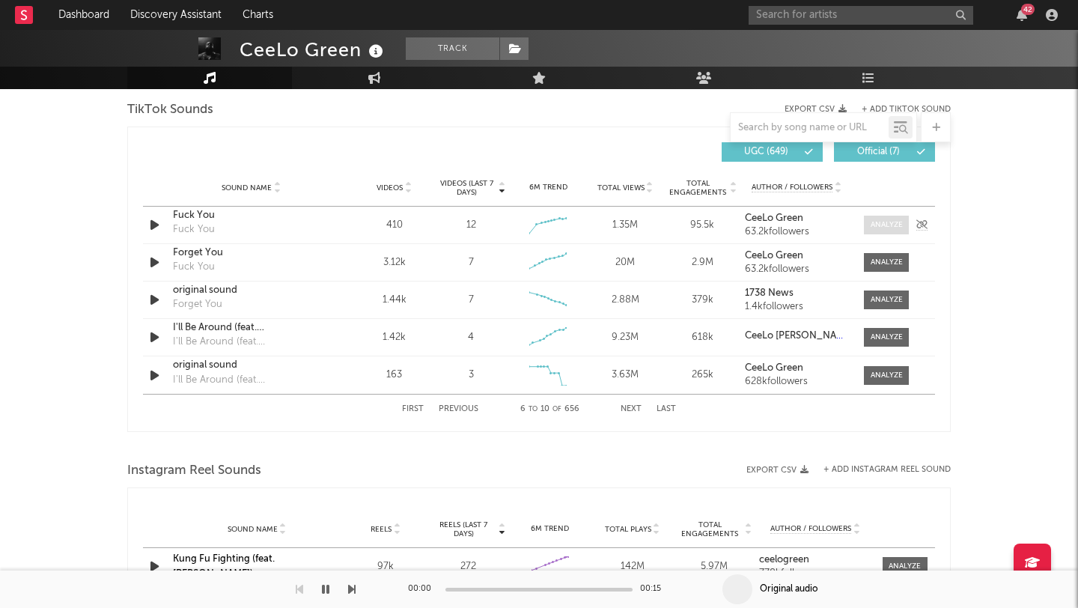
click at [890, 225] on div at bounding box center [887, 224] width 32 height 11
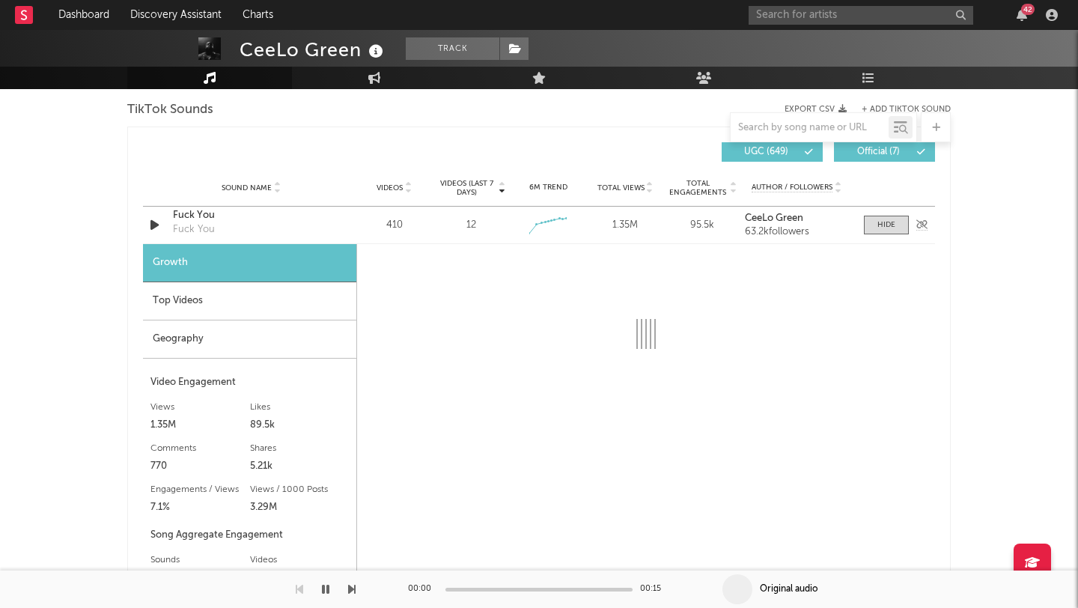
select select "1w"
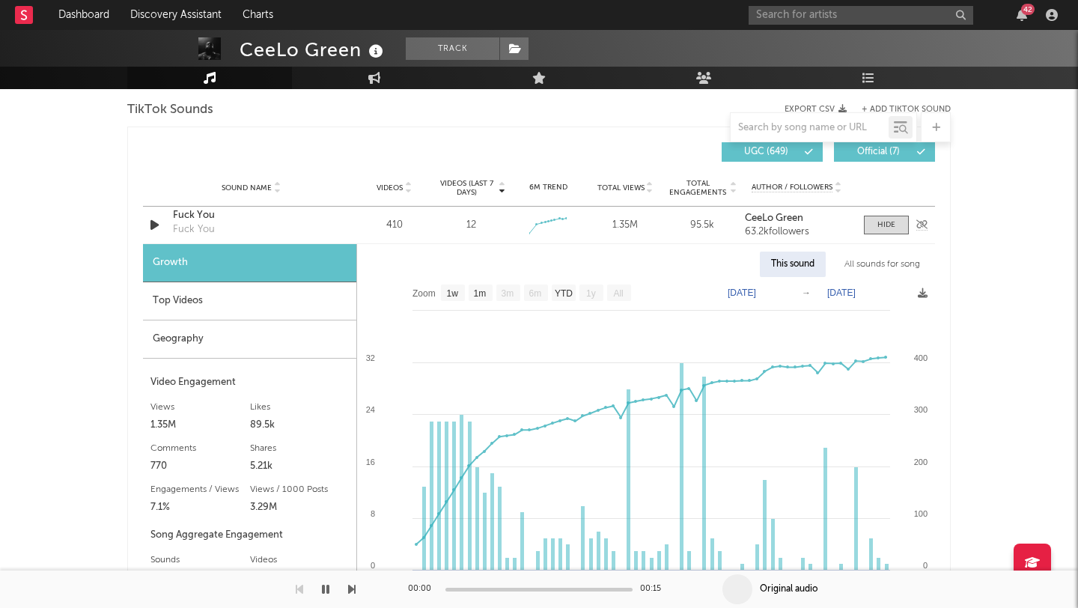
click at [195, 216] on div "Fuck You" at bounding box center [251, 215] width 157 height 15
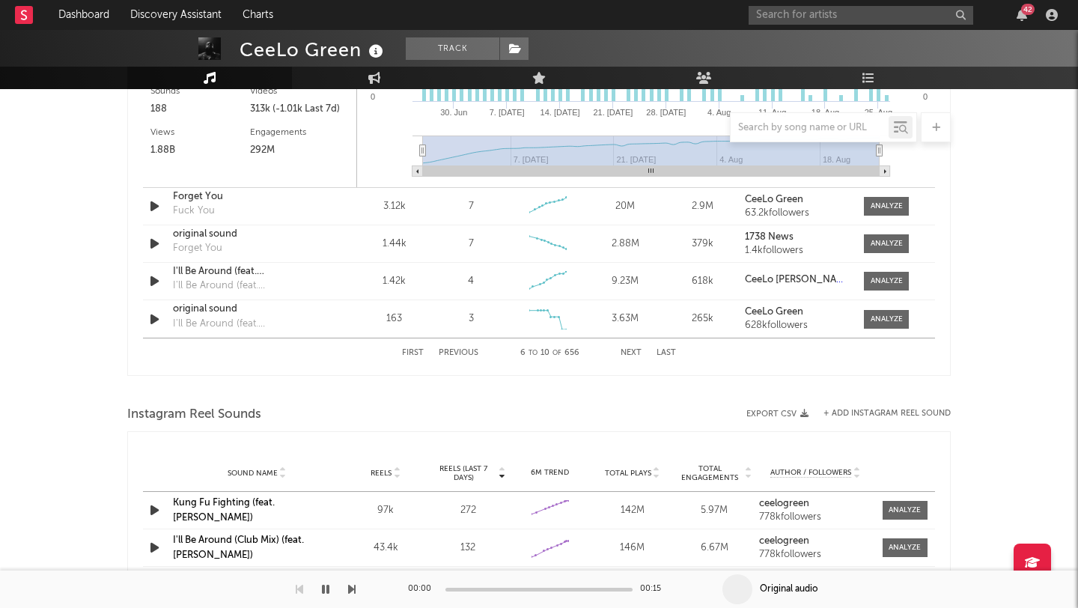
scroll to position [1316, 0]
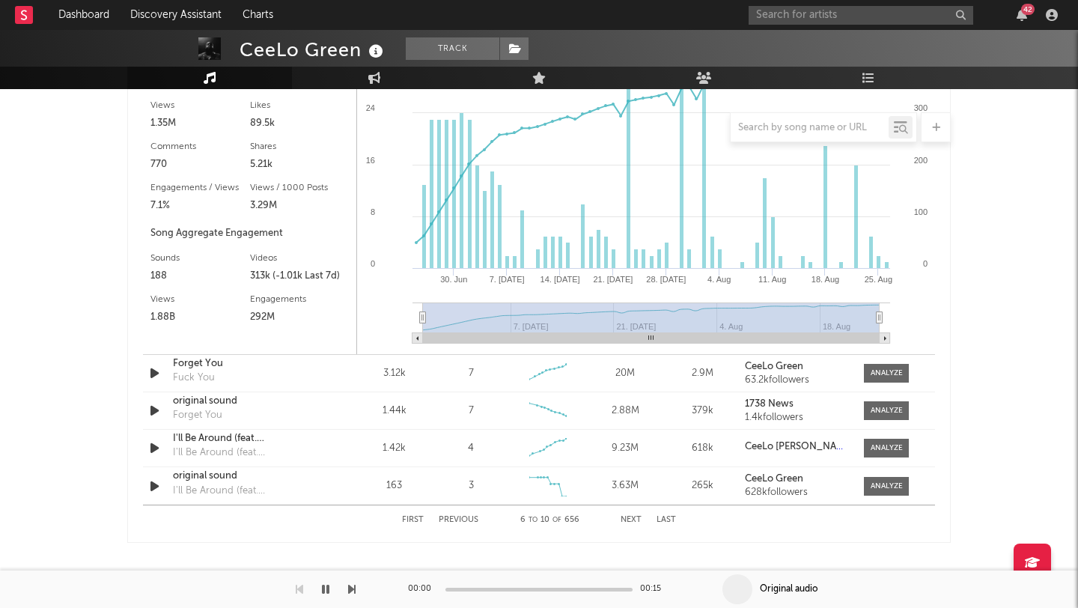
click at [458, 526] on div "First Previous 6 to 10 of 656 Next Last" at bounding box center [539, 519] width 274 height 29
click at [458, 520] on button "Previous" at bounding box center [459, 520] width 40 height 8
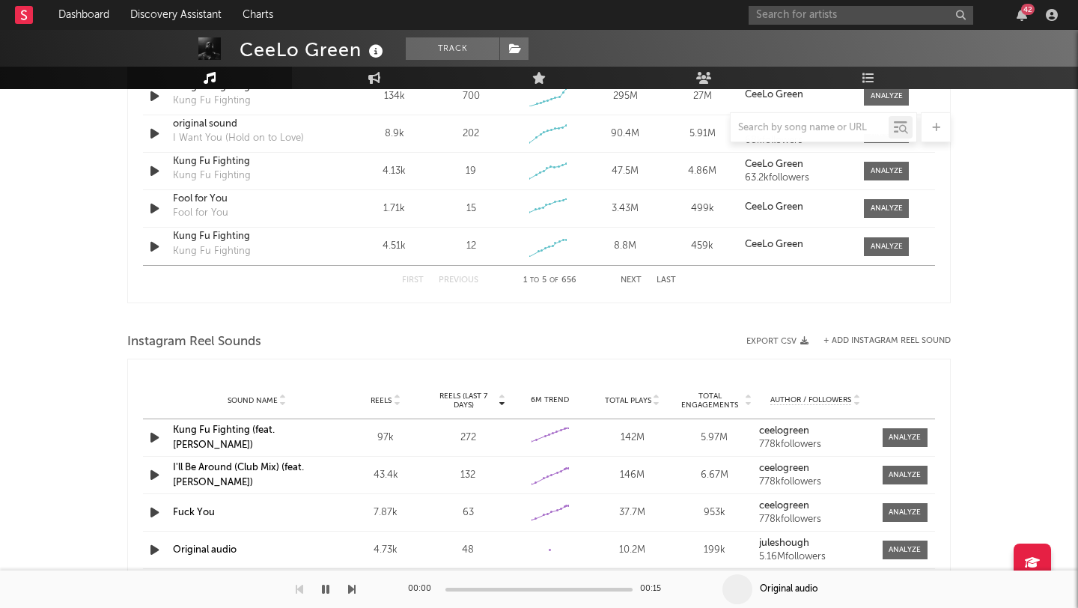
scroll to position [1024, 0]
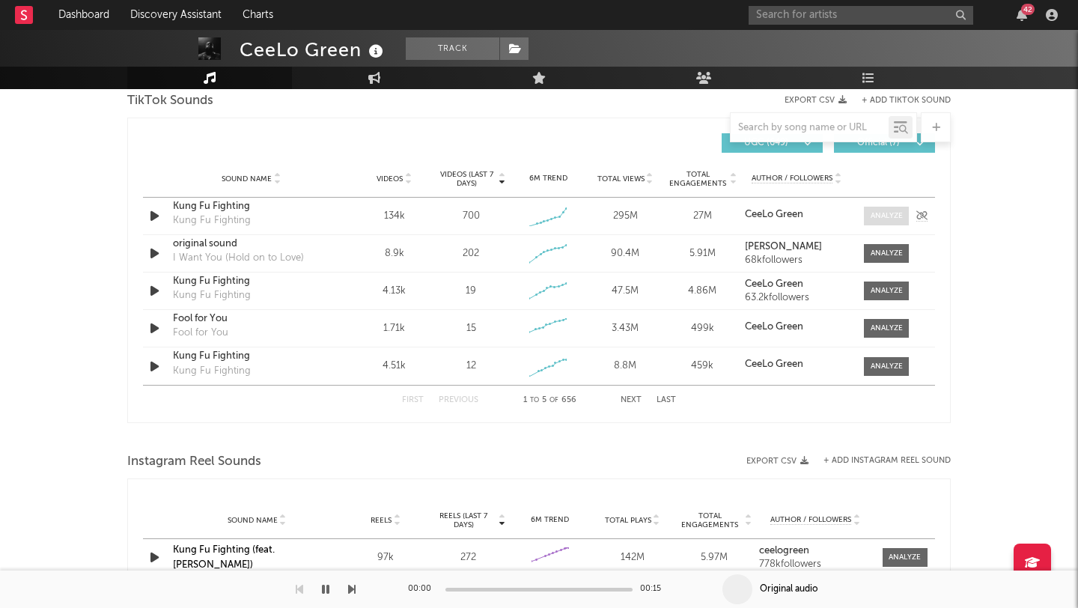
click at [885, 217] on div at bounding box center [887, 215] width 32 height 11
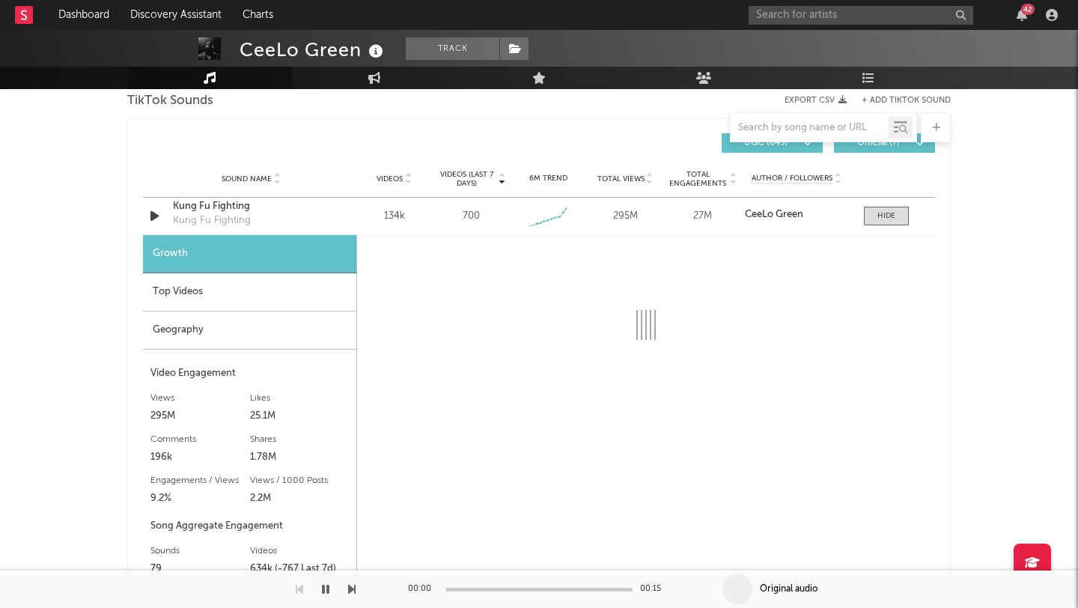
click at [242, 291] on div "Top Videos" at bounding box center [249, 292] width 213 height 38
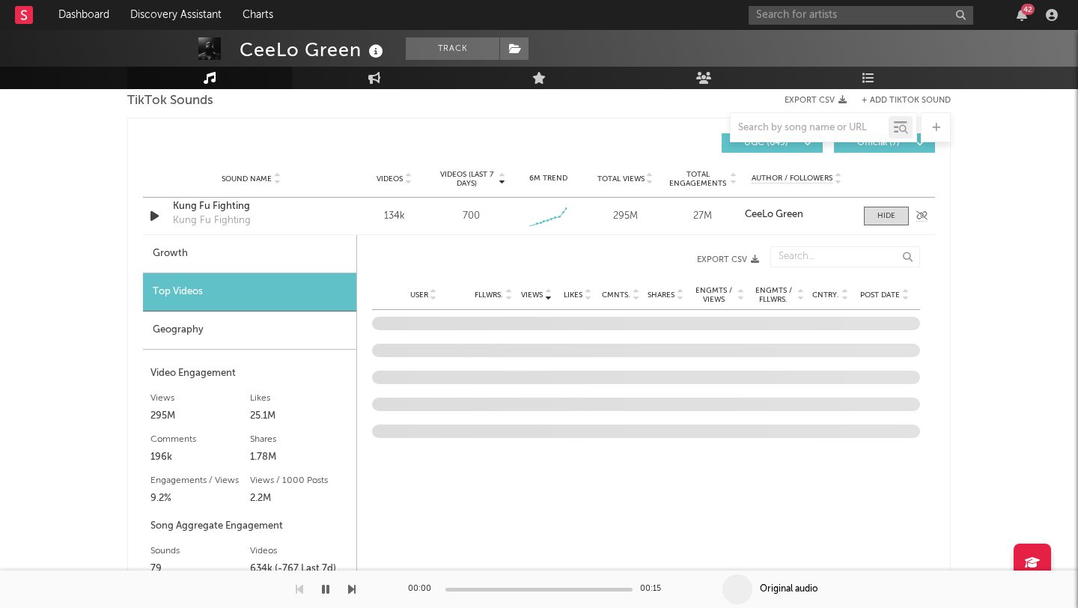
click at [156, 216] on icon "button" at bounding box center [155, 216] width 16 height 19
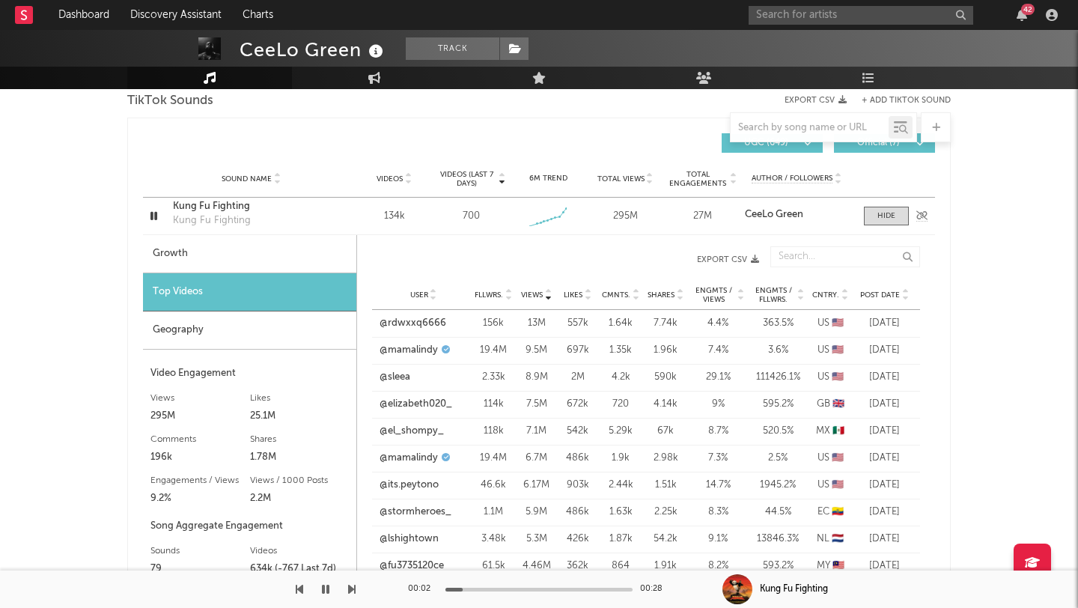
click at [156, 216] on icon "button" at bounding box center [154, 216] width 14 height 19
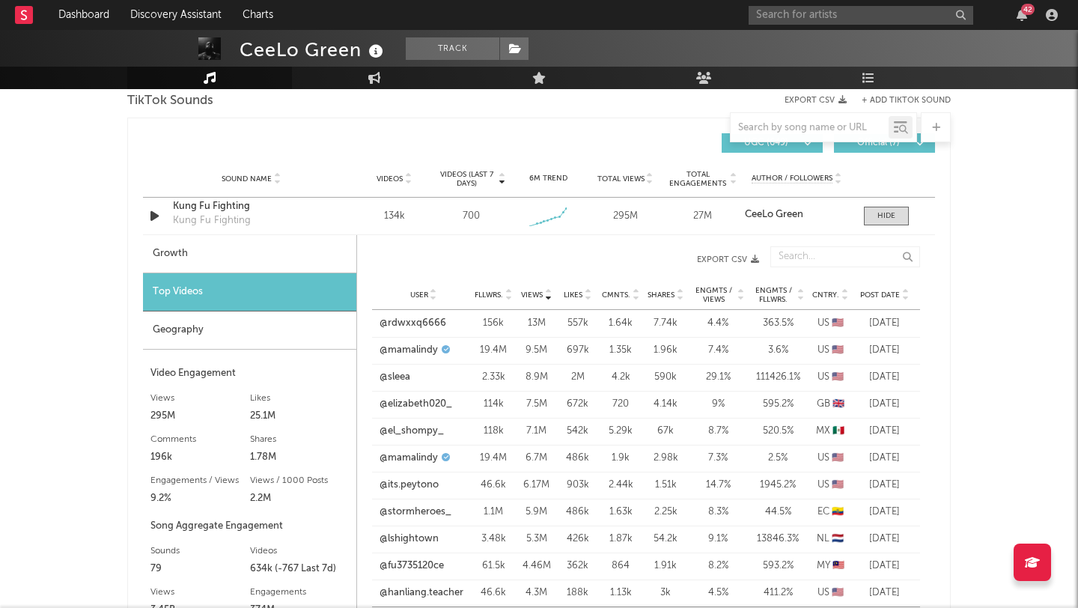
click at [877, 293] on span "Post Date" at bounding box center [880, 295] width 40 height 9
